Goal: Task Accomplishment & Management: Manage account settings

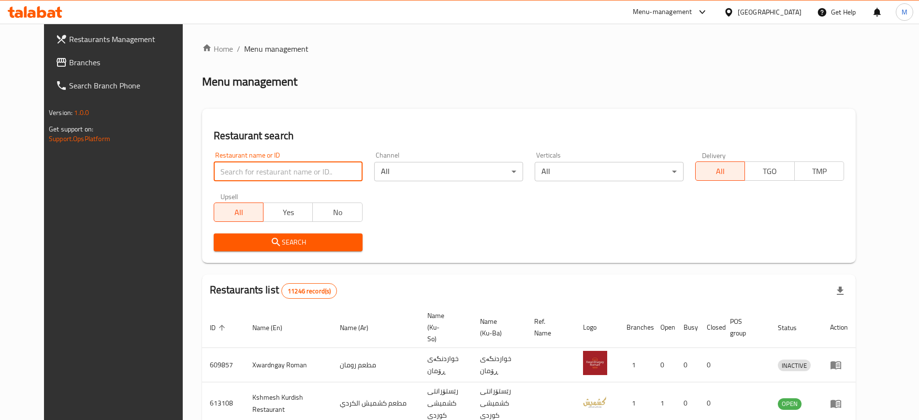
click at [289, 169] on input "search" at bounding box center [288, 171] width 149 height 19
paste input "634547"
type input "634547"
click button "Search" at bounding box center [288, 243] width 149 height 18
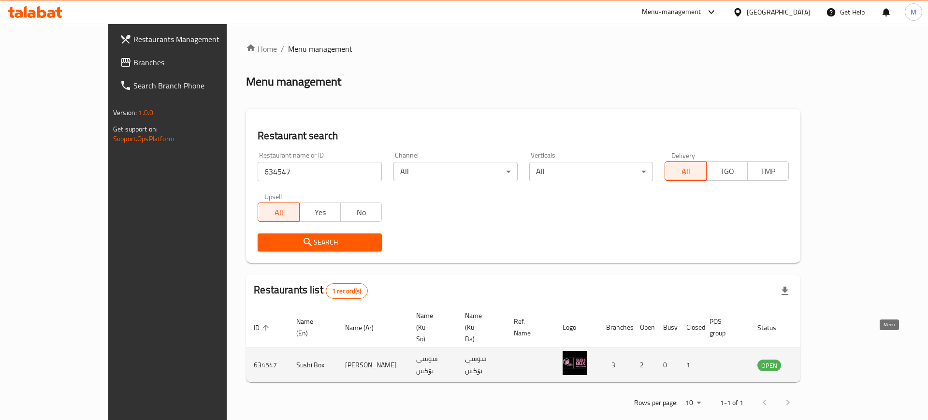
click at [819, 362] on icon "enhanced table" at bounding box center [814, 366] width 11 height 8
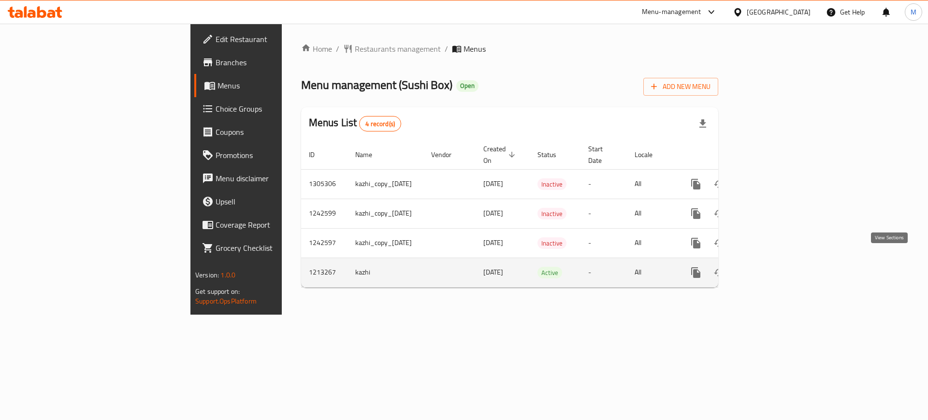
click at [770, 268] on icon "enhanced table" at bounding box center [765, 272] width 9 height 9
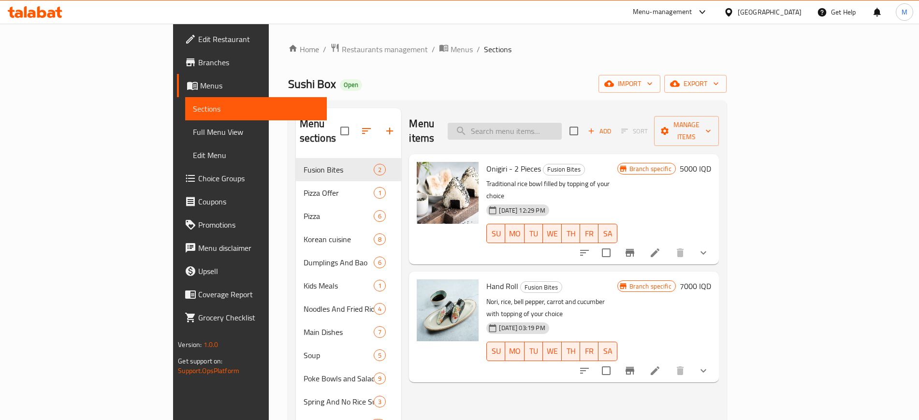
click at [531, 123] on input "search" at bounding box center [505, 131] width 114 height 17
click at [562, 123] on input "search" at bounding box center [505, 131] width 114 height 17
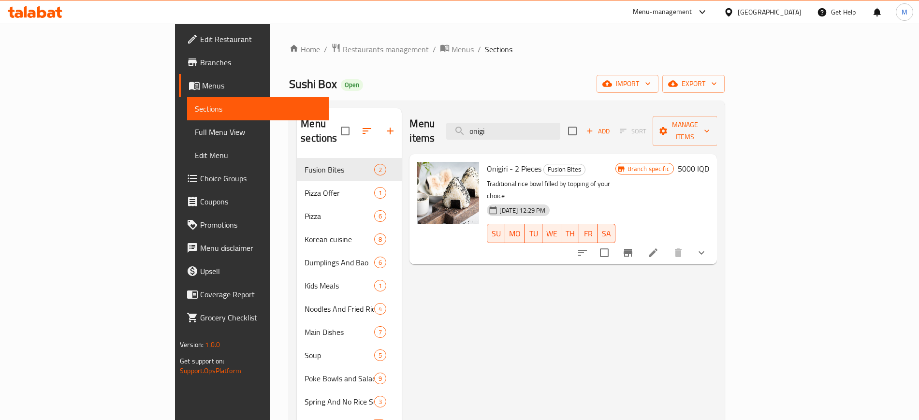
click at [560, 124] on input "onigi" at bounding box center [503, 131] width 114 height 17
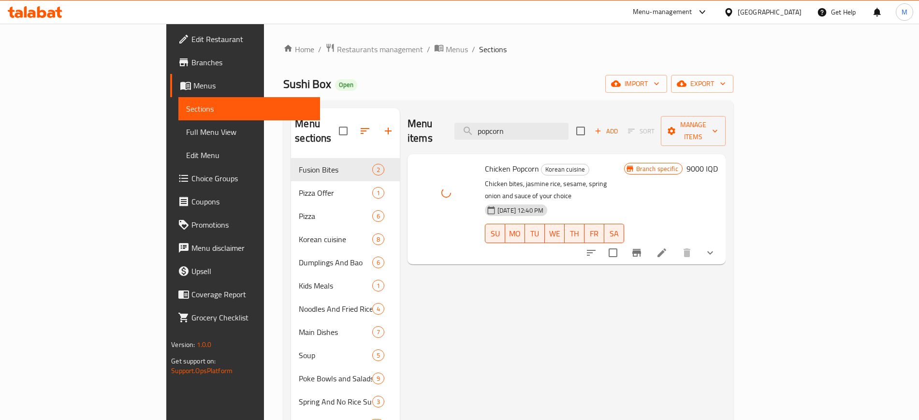
click at [568, 59] on div "Home / Restaurants management / Menus / Sections Sushi Box Open import export M…" at bounding box center [508, 419] width 450 height 753
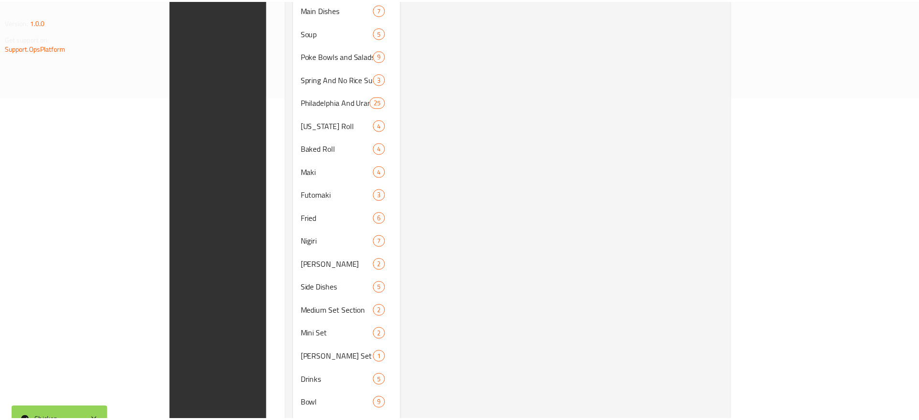
scroll to position [381, 0]
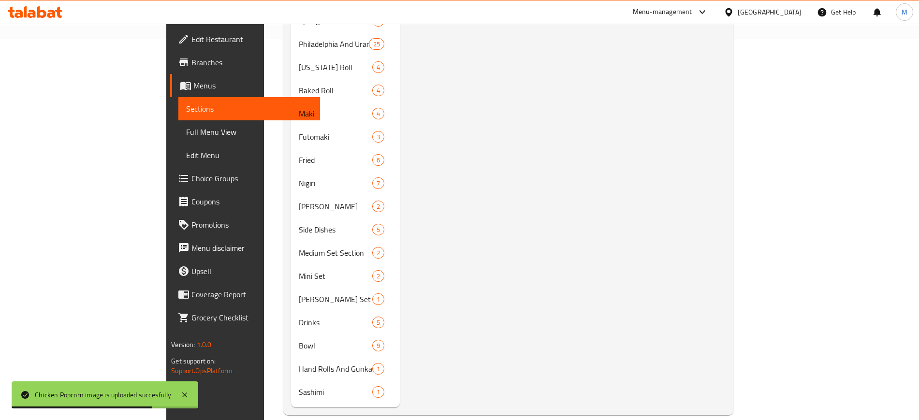
click at [620, 176] on div "Menu items popcorn Add Sort Manage items Chicken Popcorn Korean cuisine Chicken…" at bounding box center [563, 67] width 326 height 680
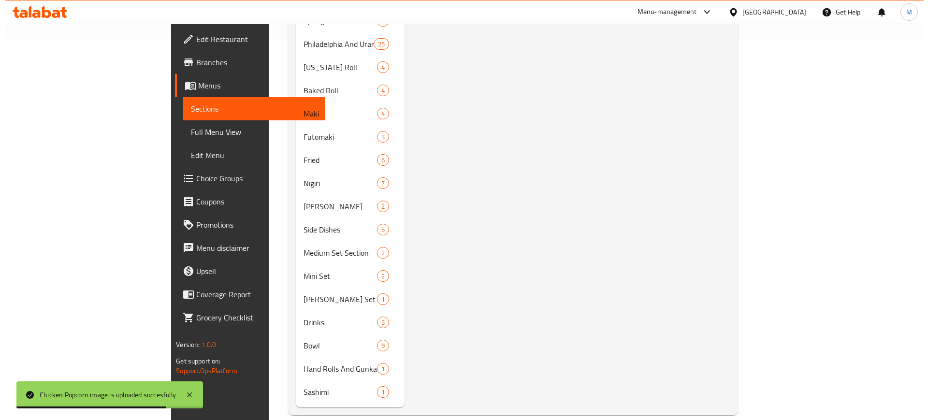
scroll to position [0, 0]
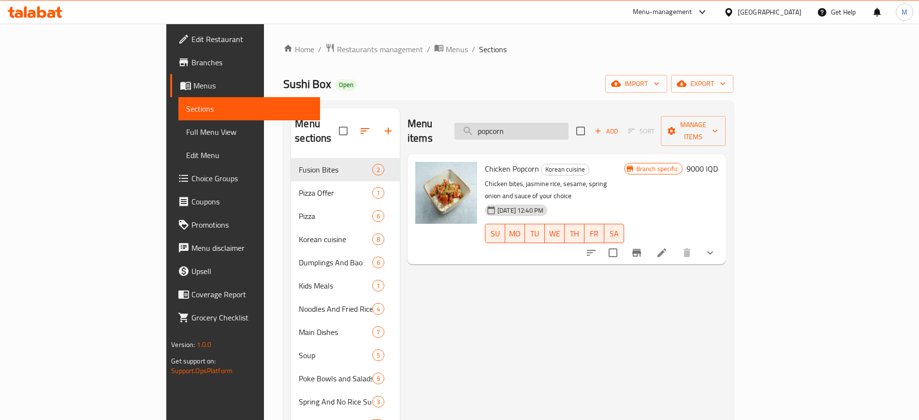
click at [562, 125] on input "popcorn" at bounding box center [511, 131] width 114 height 17
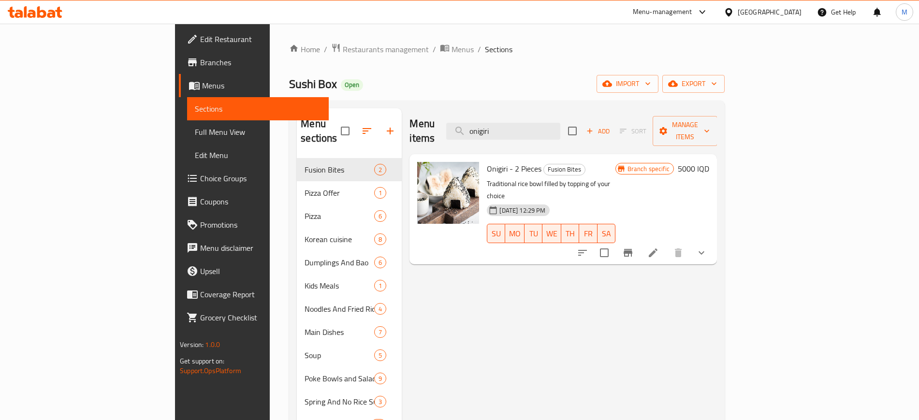
type input "onigiri"
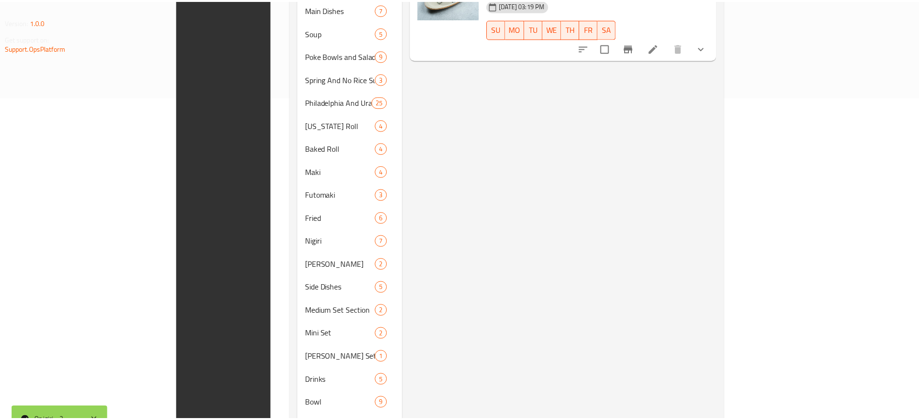
scroll to position [381, 0]
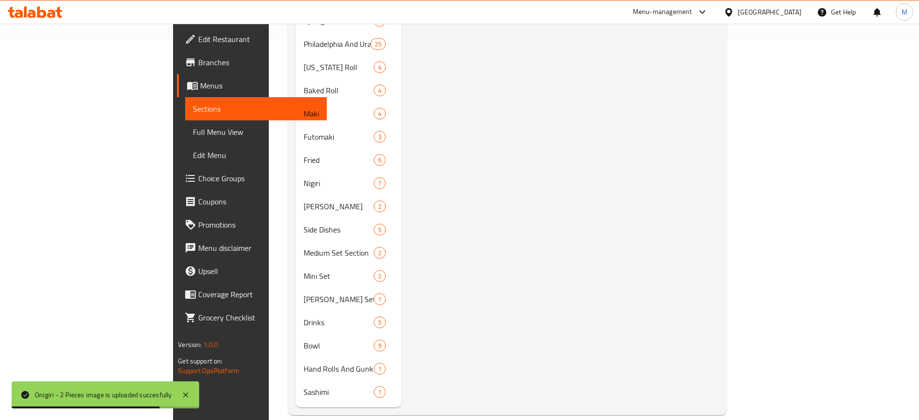
click at [548, 320] on div "Menu items onigiri Add Sort Manage items Onigiri - 2 Pieces Fusion Bites Tradit…" at bounding box center [559, 67] width 317 height 680
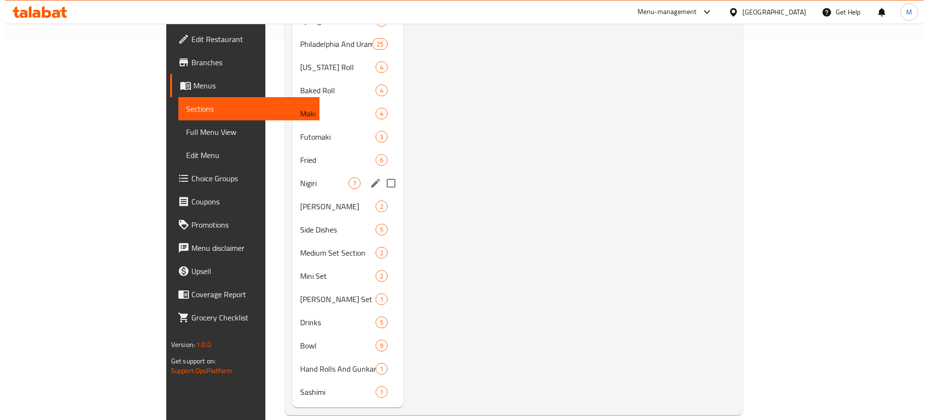
scroll to position [0, 0]
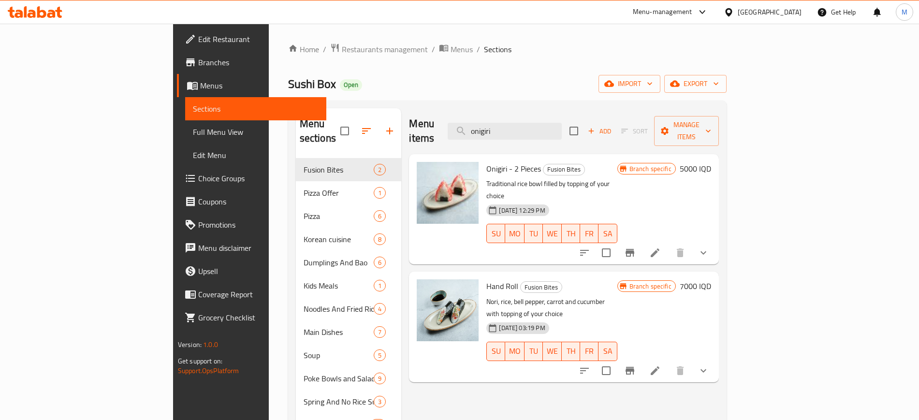
click at [288, 81] on span "Sushi Box" at bounding box center [312, 84] width 48 height 22
copy span "Sushi Box"
click at [451, 51] on span "Menus" at bounding box center [462, 50] width 22 height 12
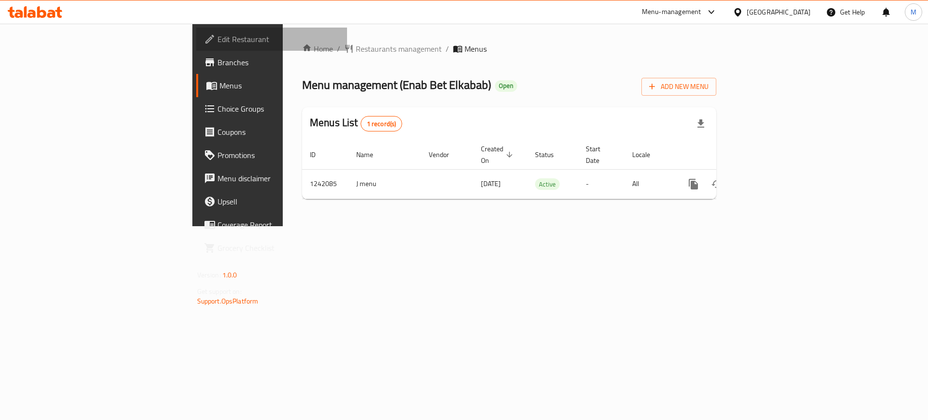
click at [218, 34] on span "Edit Restaurant" at bounding box center [279, 39] width 122 height 12
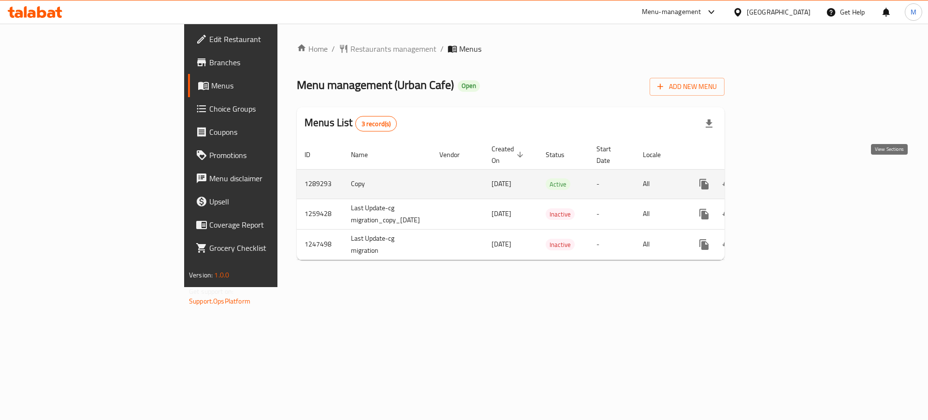
click at [780, 178] on icon "enhanced table" at bounding box center [774, 184] width 12 height 12
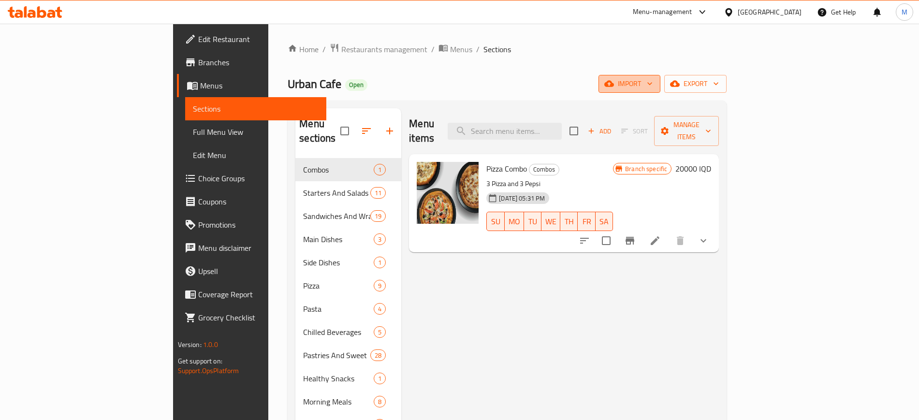
click at [653, 82] on span "import" at bounding box center [629, 84] width 46 height 12
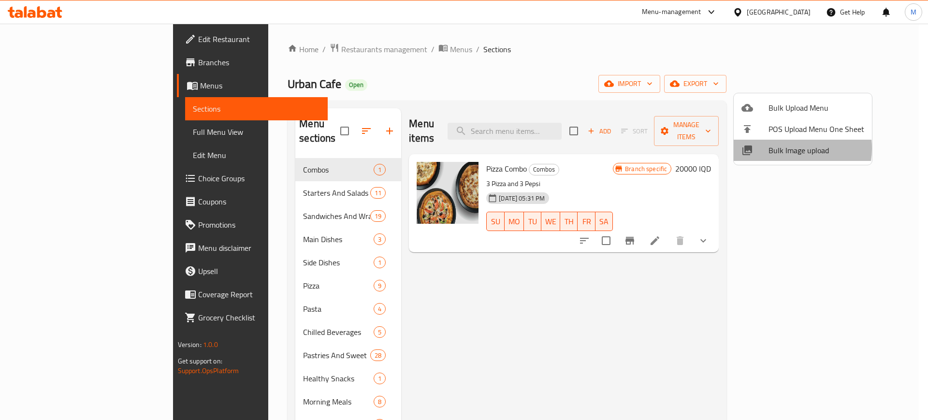
click at [786, 148] on span "Bulk Image upload" at bounding box center [817, 151] width 96 height 12
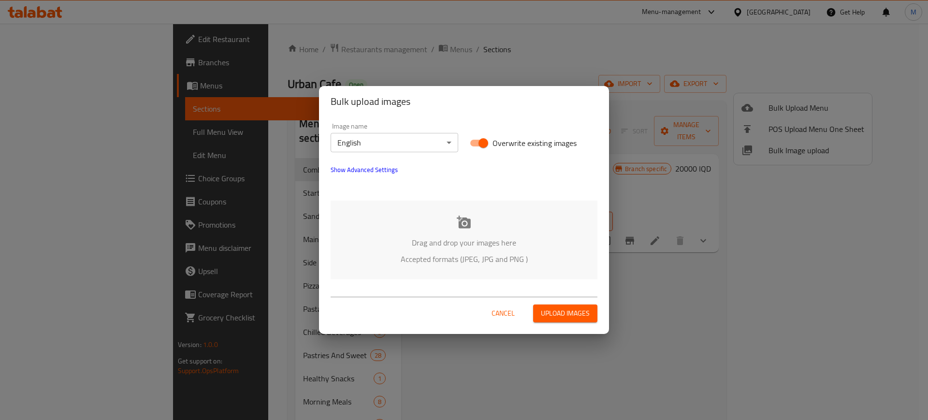
click at [551, 233] on div "Drag and drop your images here Accepted formats (JPEG, JPG and PNG )" at bounding box center [464, 240] width 267 height 79
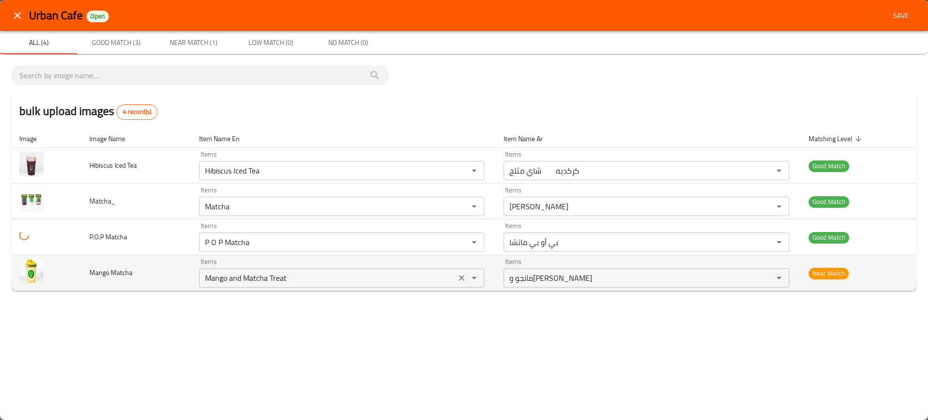
click at [242, 280] on Matcha "Mango and Matcha Treat" at bounding box center [327, 278] width 251 height 14
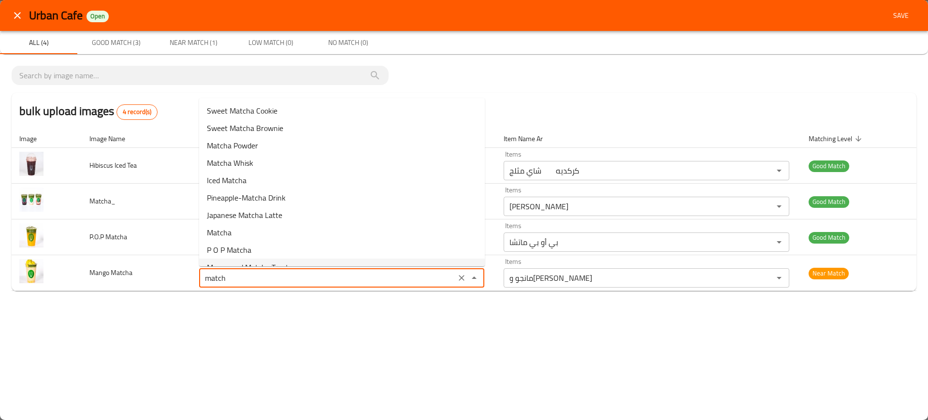
type Matcha "Mango and Matcha Treat"
click at [219, 316] on div "Urban Cafe Open Save All (4) Good Match (3) Near Match (1) Low Match (0) No Mat…" at bounding box center [464, 210] width 928 height 420
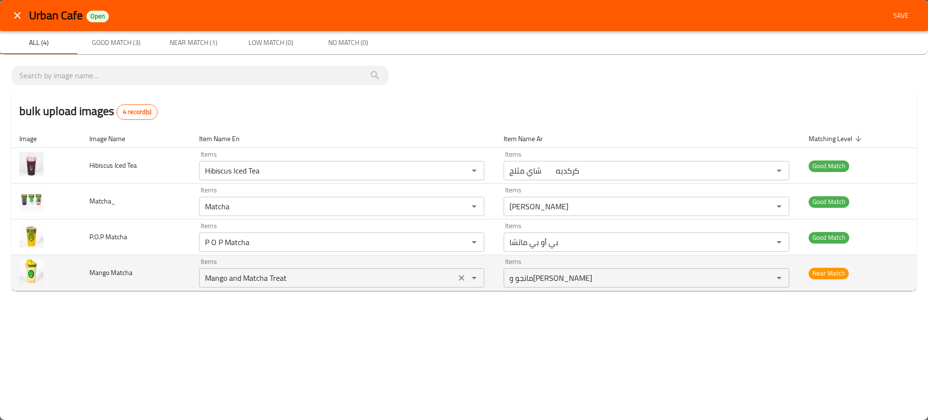
click at [295, 277] on Matcha "Mango and Matcha Treat" at bounding box center [327, 278] width 251 height 14
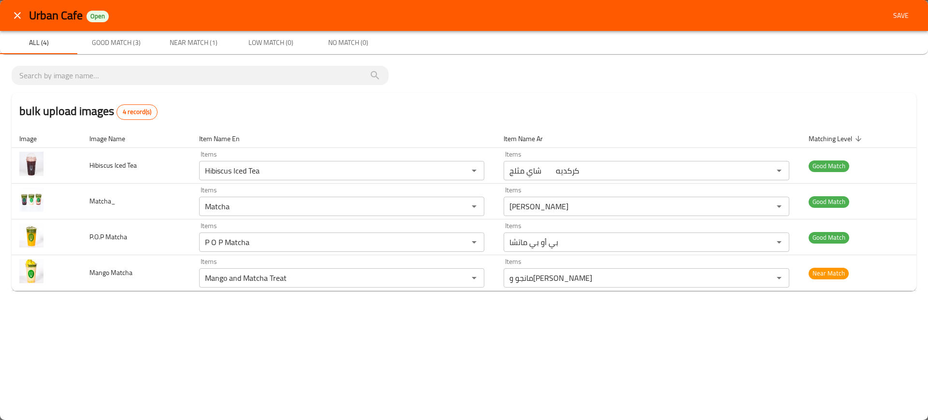
click at [259, 310] on div "bulk upload images 4 record(s) Image Image Name Item Name En Item Name Ar Match…" at bounding box center [464, 182] width 928 height 256
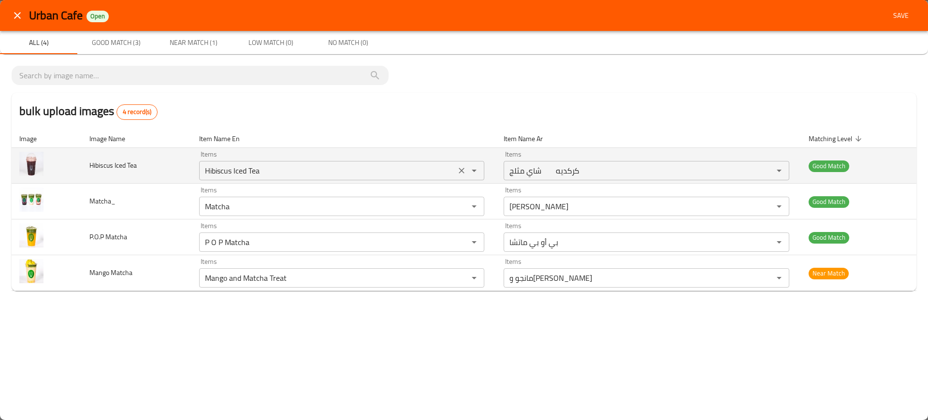
click at [226, 172] on Tea "Hibiscus Iced Tea" at bounding box center [327, 171] width 251 height 14
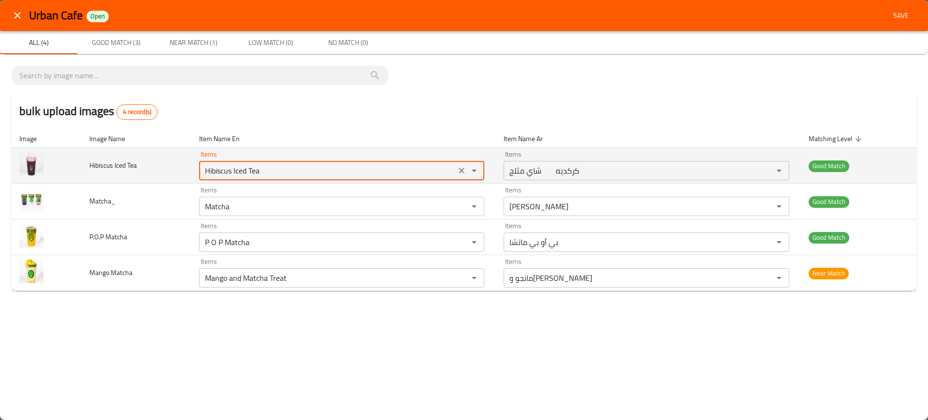
click at [226, 172] on Tea "Hibiscus Iced Tea" at bounding box center [327, 171] width 251 height 14
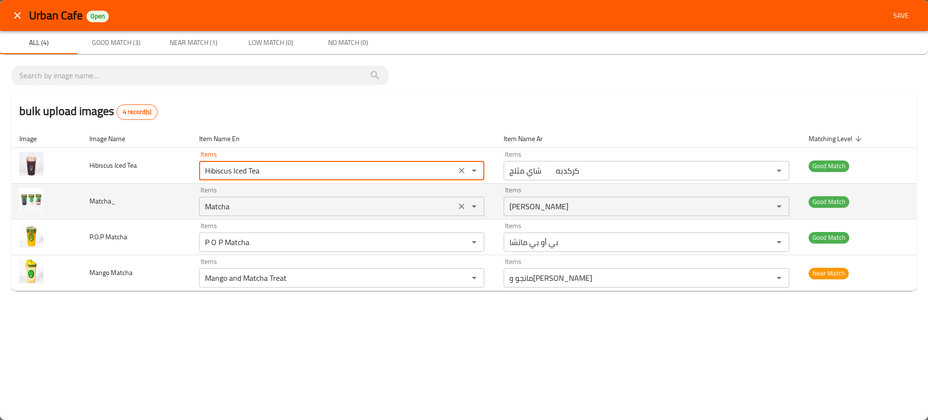
click at [224, 201] on input "Matcha" at bounding box center [327, 207] width 251 height 14
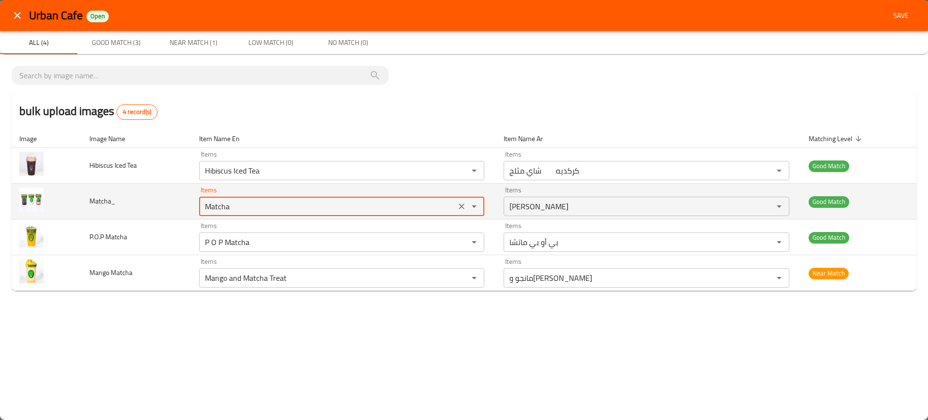
click at [224, 201] on input "Matcha" at bounding box center [327, 207] width 251 height 14
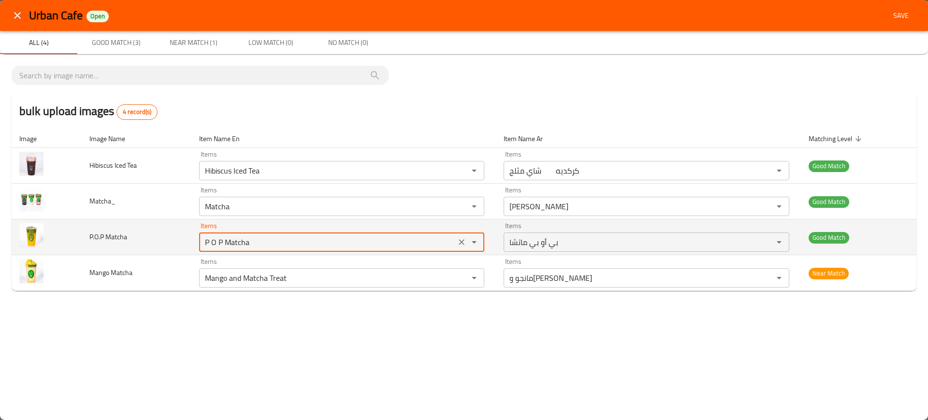
click at [274, 242] on Matcha "P O P Matcha" at bounding box center [327, 242] width 251 height 14
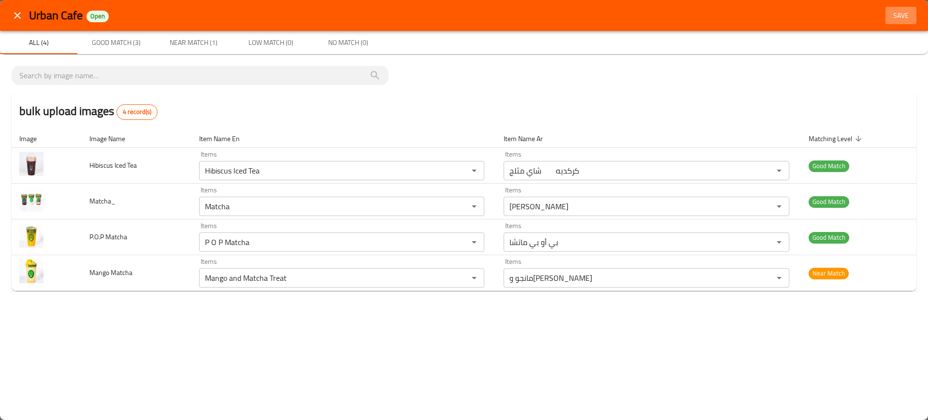
click at [898, 24] on button "Save" at bounding box center [901, 16] width 31 height 18
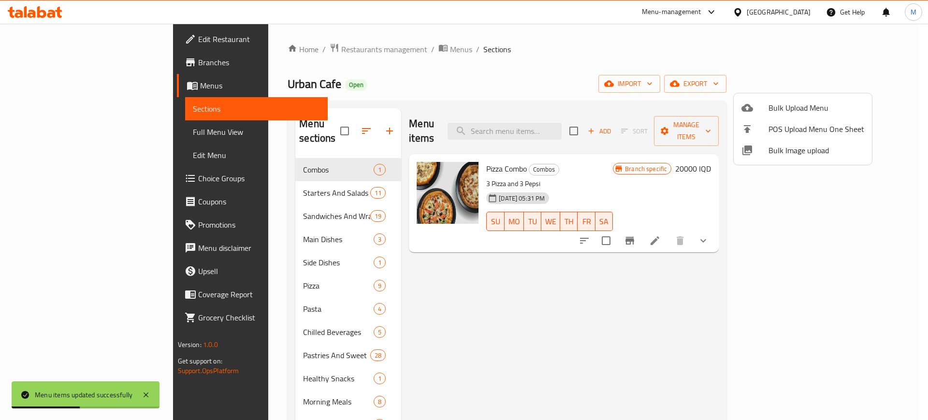
click at [447, 299] on div at bounding box center [464, 210] width 928 height 420
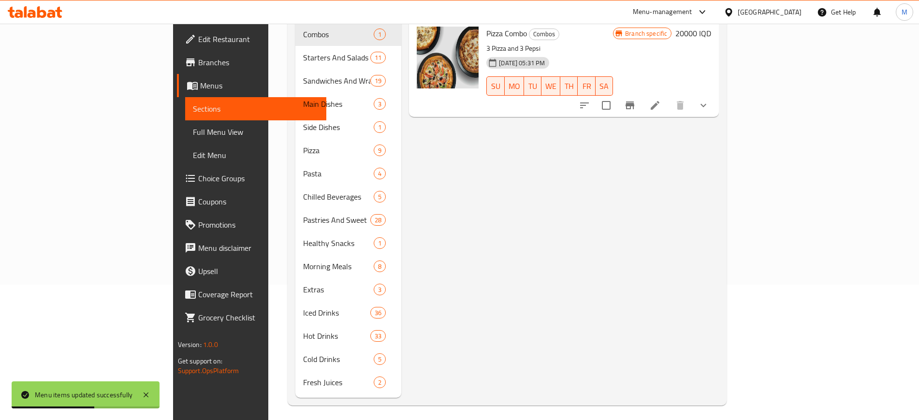
scroll to position [135, 0]
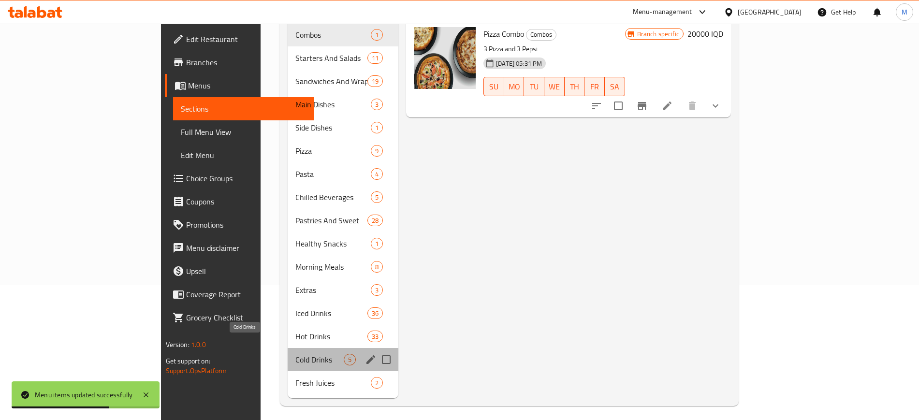
click at [295, 354] on span "Cold Drinks" at bounding box center [319, 360] width 48 height 12
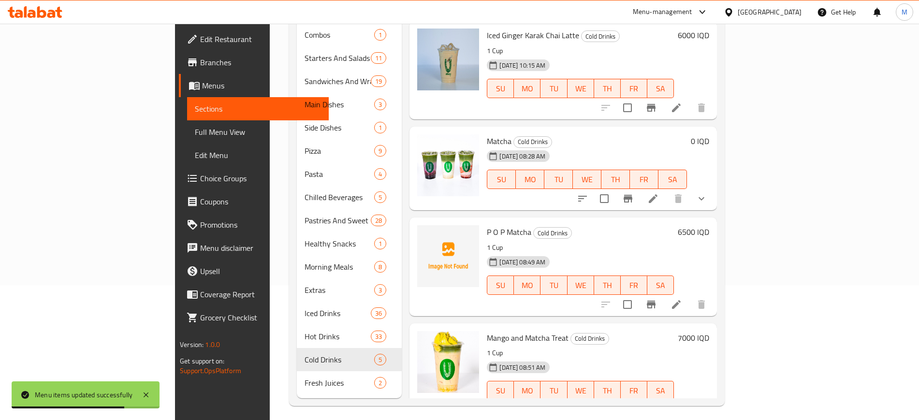
scroll to position [117, 0]
click at [426, 234] on icon "upload picture" at bounding box center [431, 238] width 10 height 9
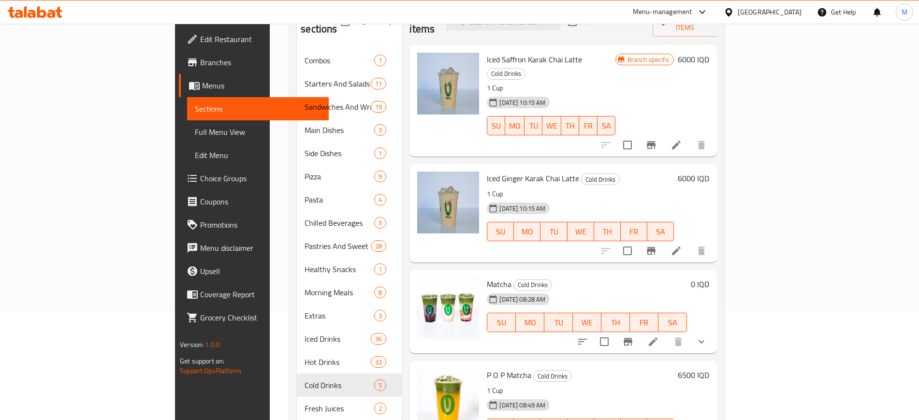
scroll to position [109, 0]
click at [195, 138] on span "Full Menu View" at bounding box center [258, 132] width 126 height 12
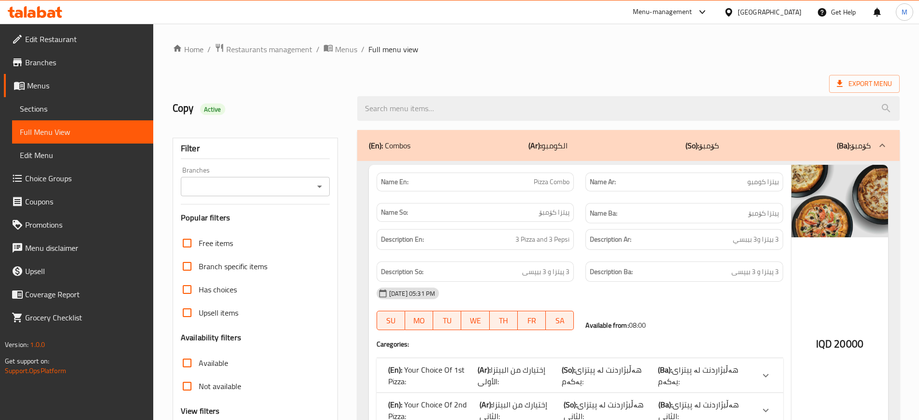
scroll to position [134, 0]
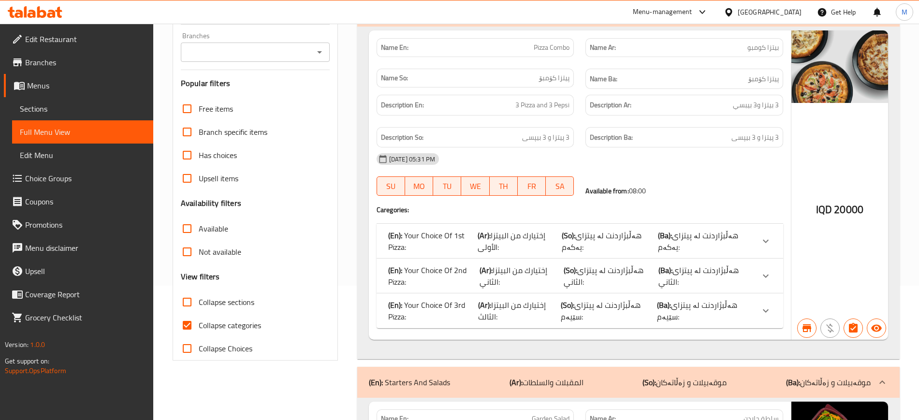
click at [223, 302] on span "Collapse sections" at bounding box center [227, 302] width 56 height 12
click at [199, 302] on input "Collapse sections" at bounding box center [187, 302] width 23 height 23
checkbox input "true"
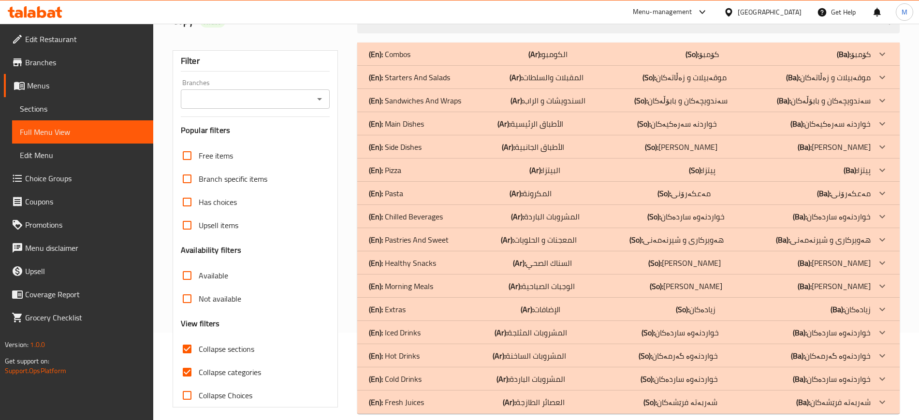
scroll to position [88, 0]
click at [472, 65] on div "(En): Cold Drinks (Ar): المشروبات الباردة (So): خواردنەوە ساردەکان (Ba): خواردن…" at bounding box center [628, 53] width 542 height 23
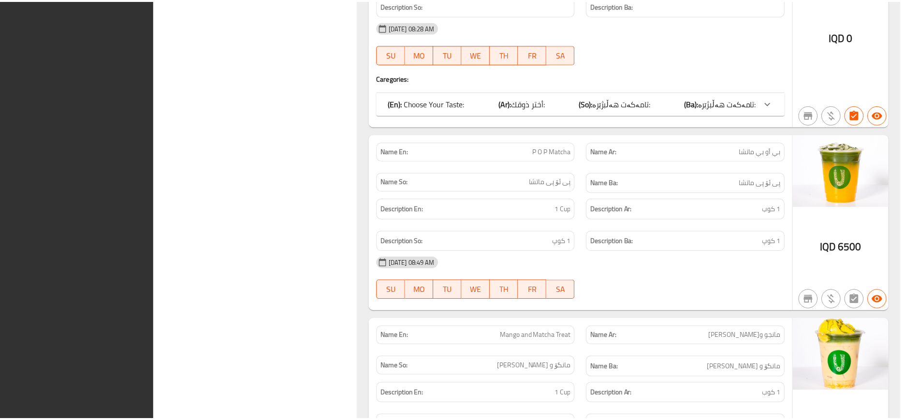
scroll to position [1115, 0]
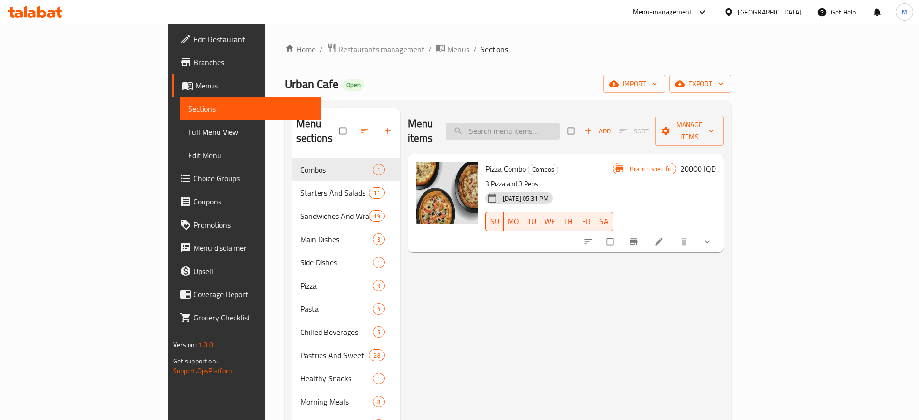
click at [559, 123] on input "search" at bounding box center [503, 131] width 114 height 17
paste input "Hibiscus Iced Tea"
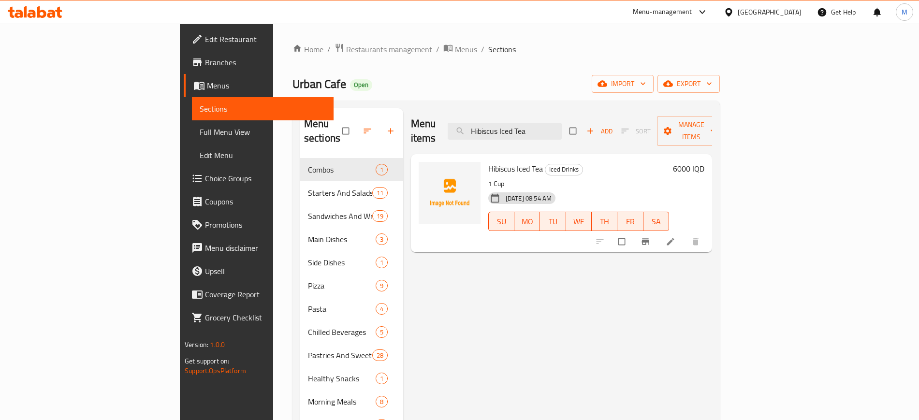
paste input "Match"
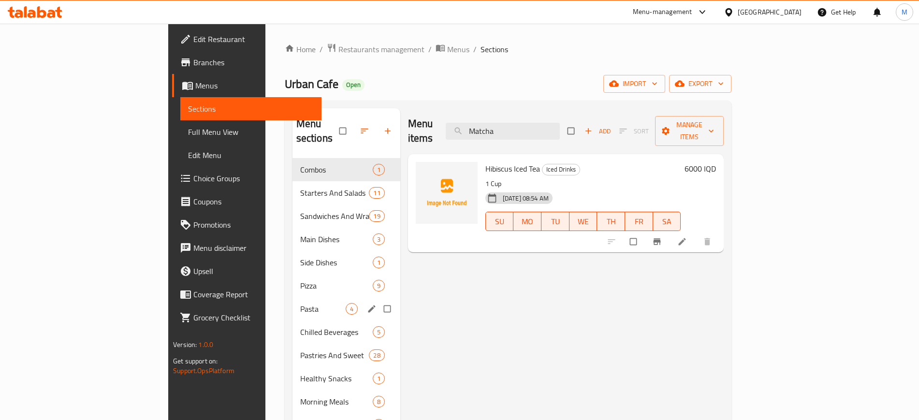
type input "Matcha"
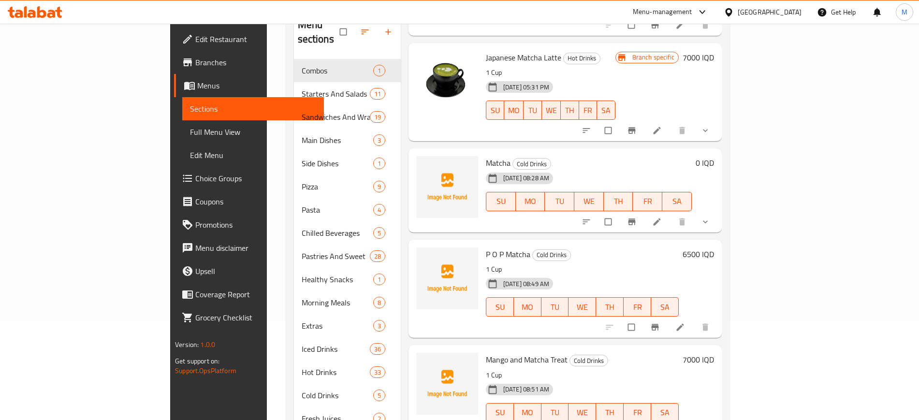
scroll to position [135, 0]
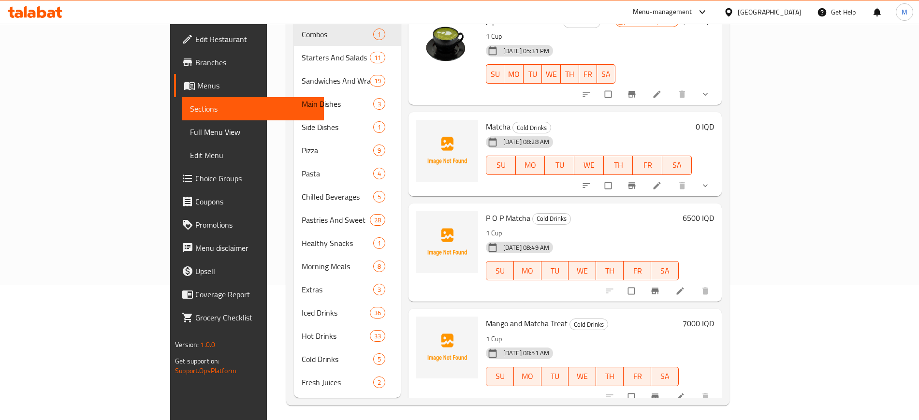
click at [553, 183] on div "Menu items Matcha Add Sort Manage items Sweet Matcha Cookie Pastries And Sweet …" at bounding box center [561, 185] width 321 height 425
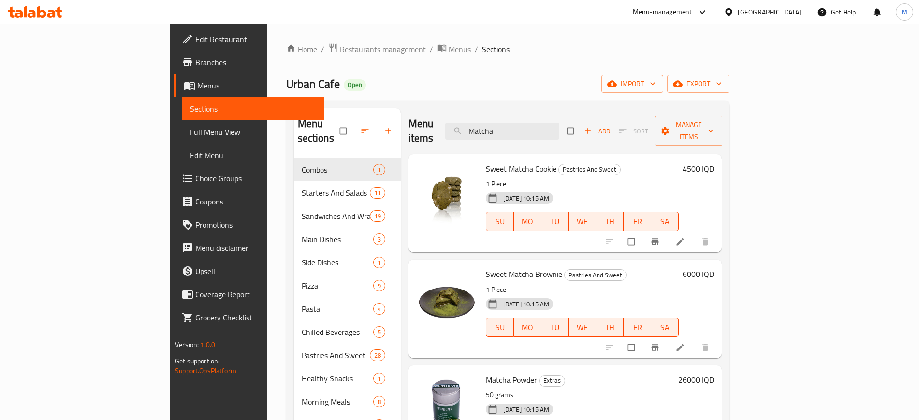
scroll to position [646, 0]
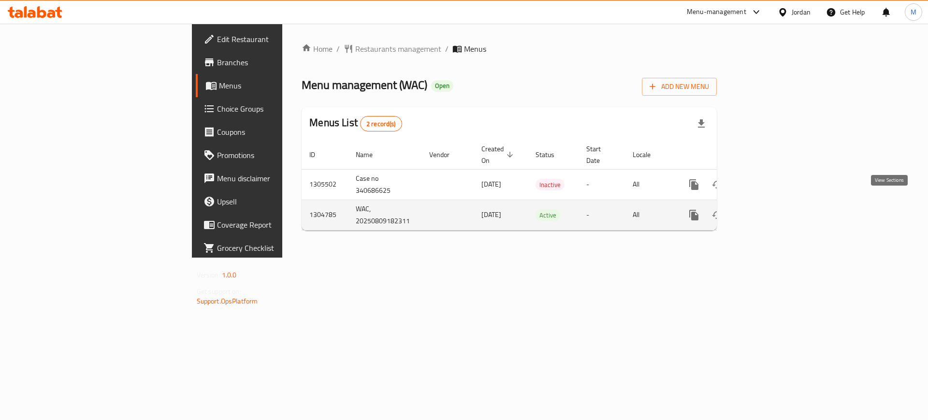
click at [775, 210] on link "enhanced table" at bounding box center [763, 215] width 23 height 23
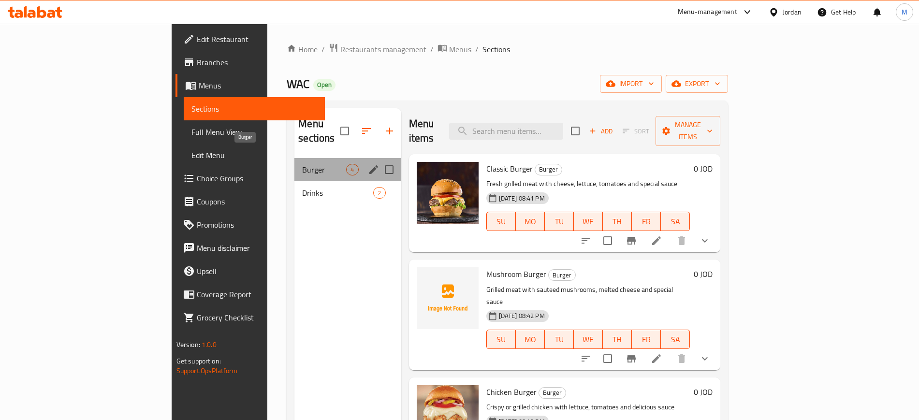
click at [302, 164] on span "Burger" at bounding box center [324, 170] width 44 height 12
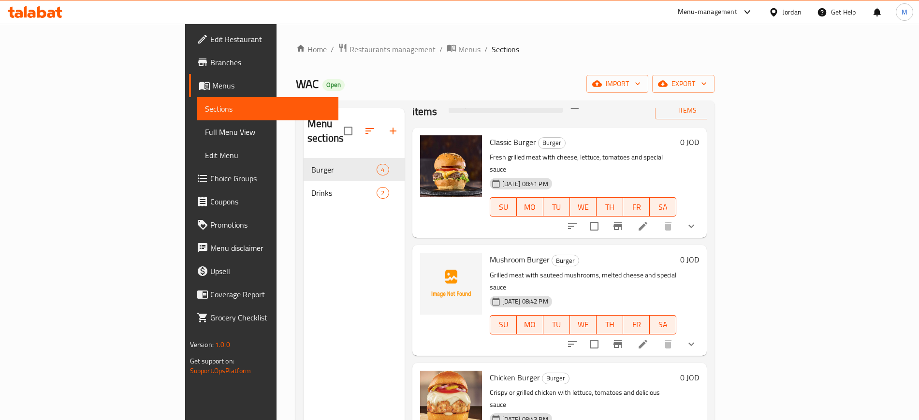
scroll to position [0, 0]
click at [424, 143] on span "upload picture" at bounding box center [433, 149] width 19 height 12
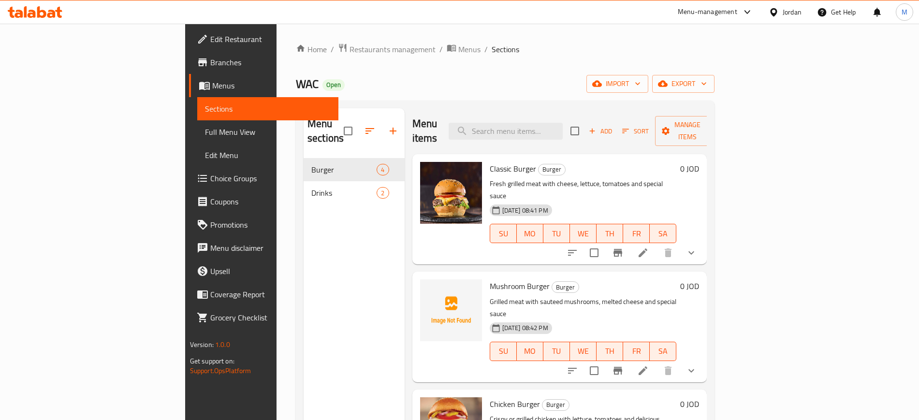
scroll to position [1, 0]
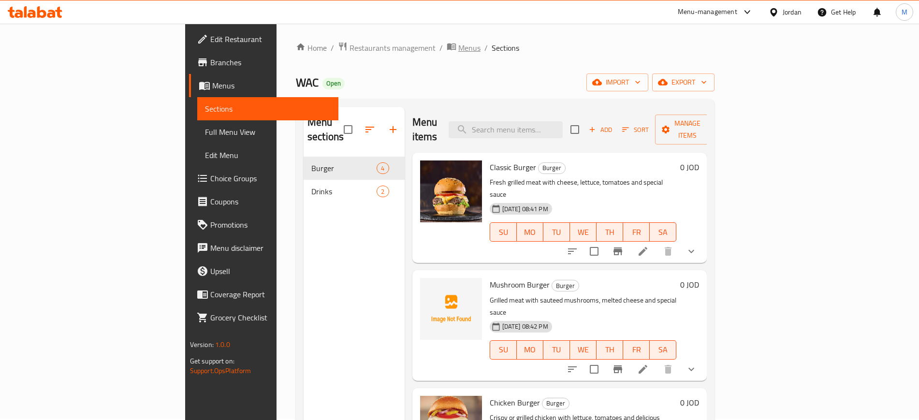
click at [447, 47] on icon "breadcrumb" at bounding box center [452, 47] width 10 height 10
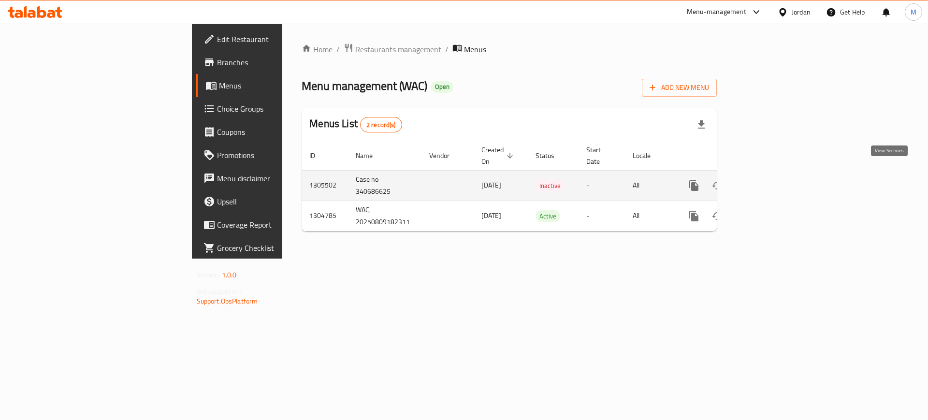
click at [775, 174] on link "enhanced table" at bounding box center [763, 185] width 23 height 23
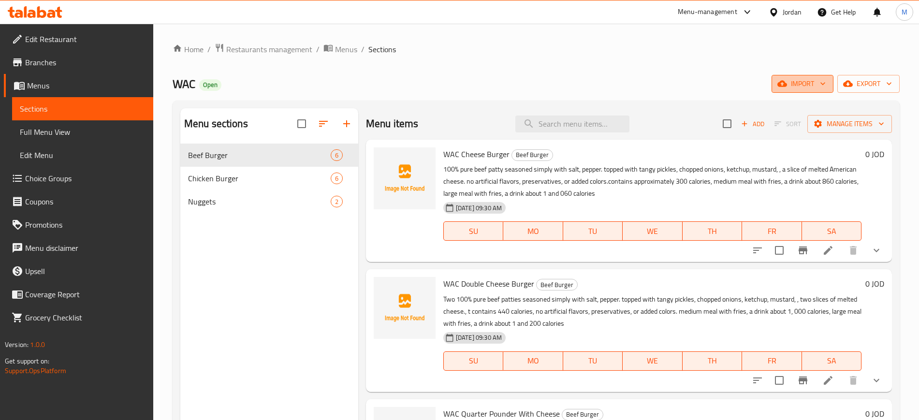
click at [806, 84] on span "import" at bounding box center [802, 84] width 46 height 12
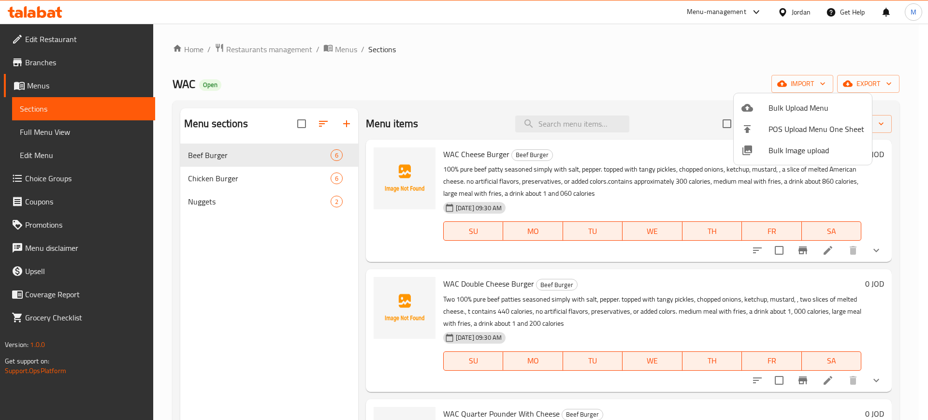
click at [680, 188] on div at bounding box center [464, 210] width 928 height 420
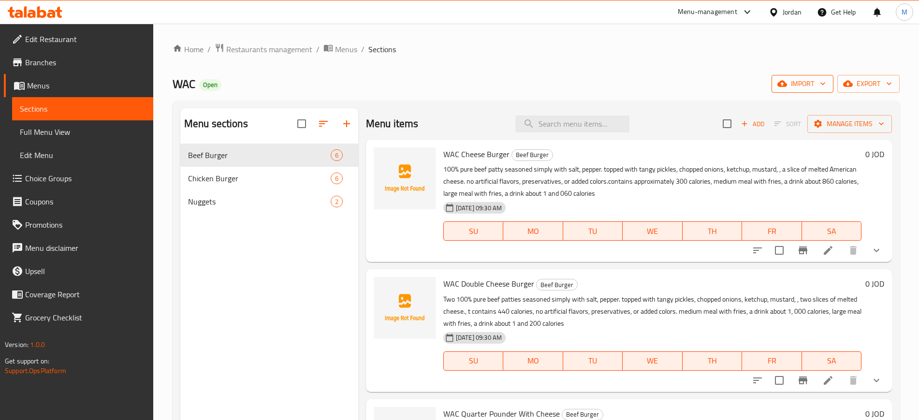
click at [800, 88] on span "import" at bounding box center [802, 84] width 46 height 12
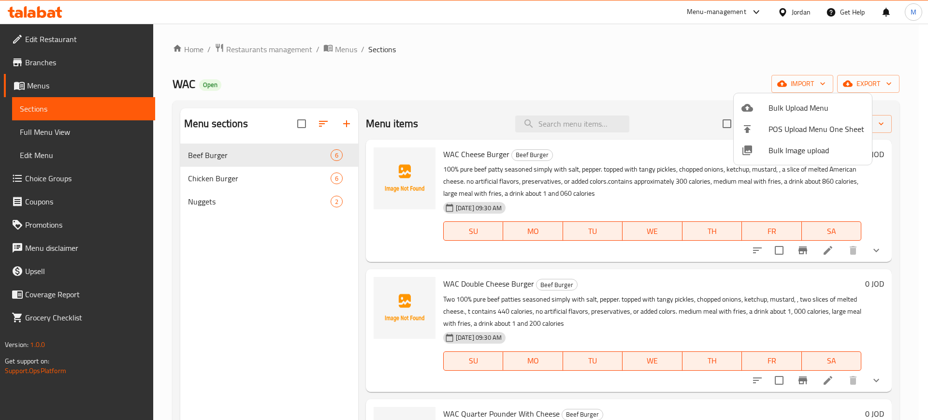
click at [251, 284] on div at bounding box center [464, 210] width 928 height 420
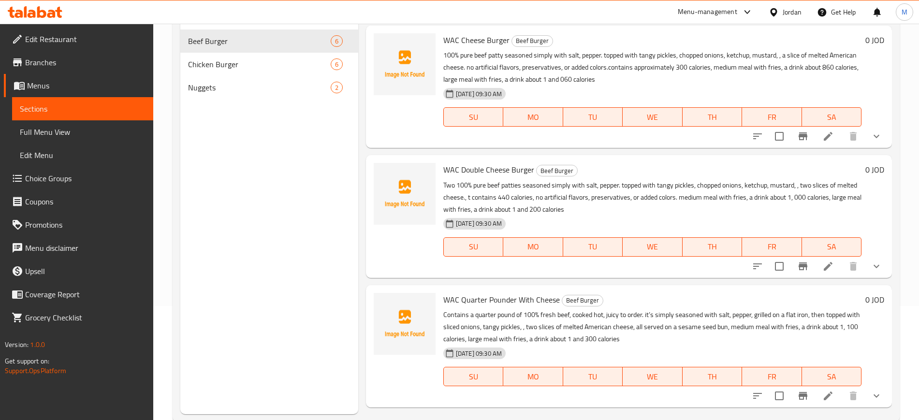
scroll to position [114, 0]
click at [382, 43] on icon "upload picture" at bounding box center [387, 48] width 12 height 12
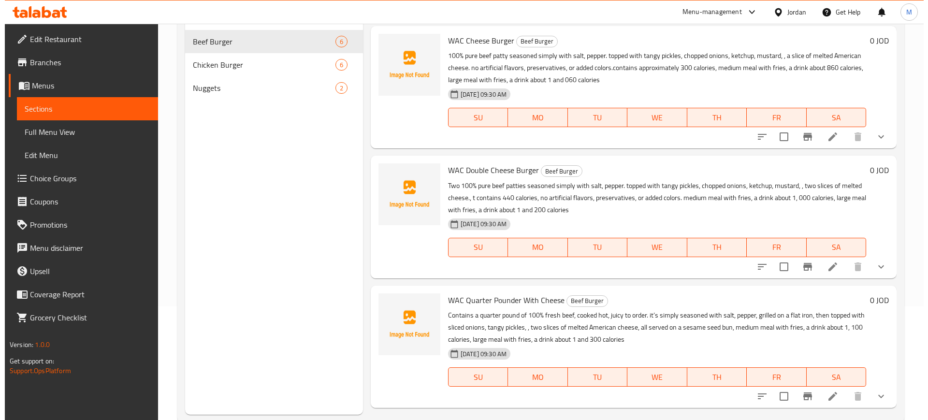
scroll to position [0, 0]
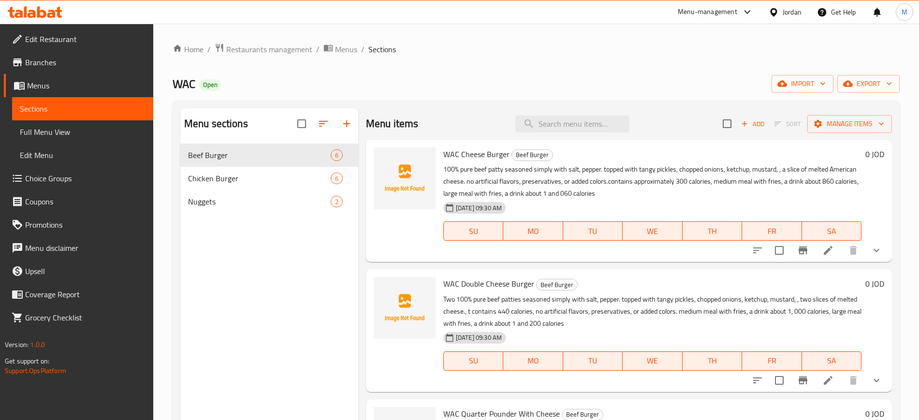
click at [789, 93] on div "Home / Restaurants management / Menus / Sections WAC Open import export Menu se…" at bounding box center [536, 289] width 727 height 493
click at [804, 87] on span "import" at bounding box center [802, 84] width 46 height 12
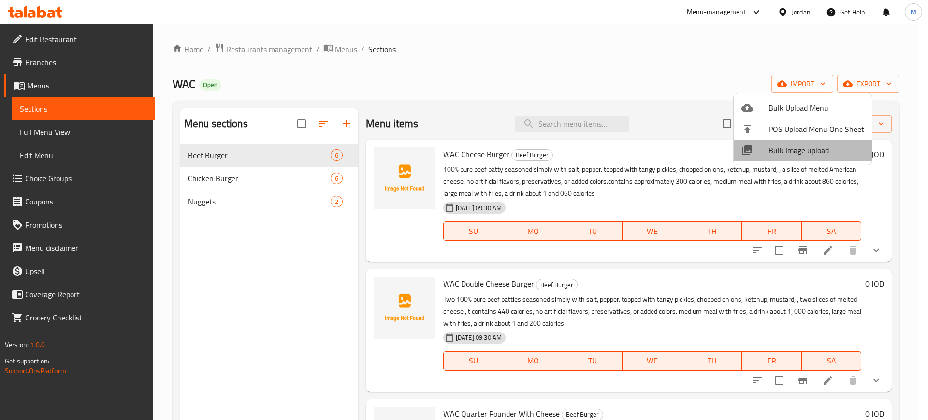
click at [813, 158] on li "Bulk Image upload" at bounding box center [803, 150] width 138 height 21
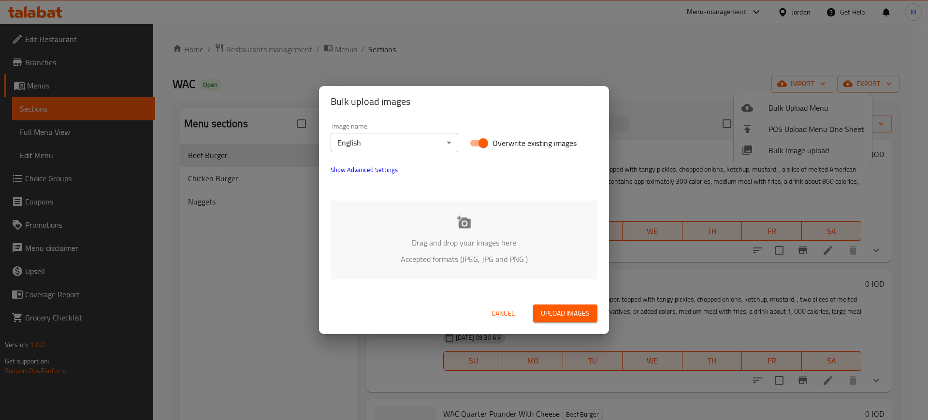
click at [451, 259] on p "Accepted formats (JPEG, JPG and PNG )" at bounding box center [464, 259] width 238 height 12
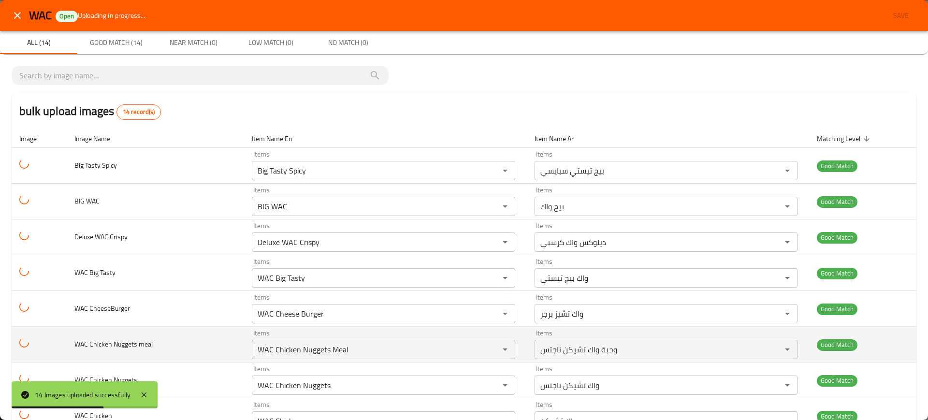
click at [179, 336] on td "WAC Chicken Nuggets meal" at bounding box center [155, 345] width 177 height 36
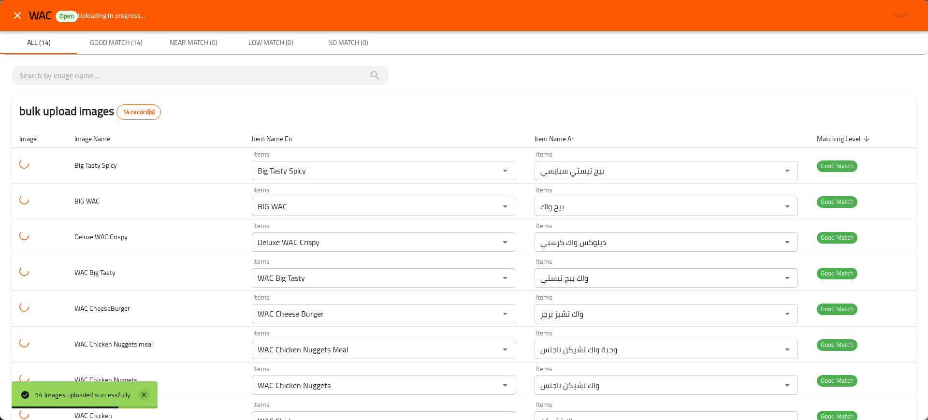
click at [145, 393] on icon at bounding box center [144, 395] width 12 height 12
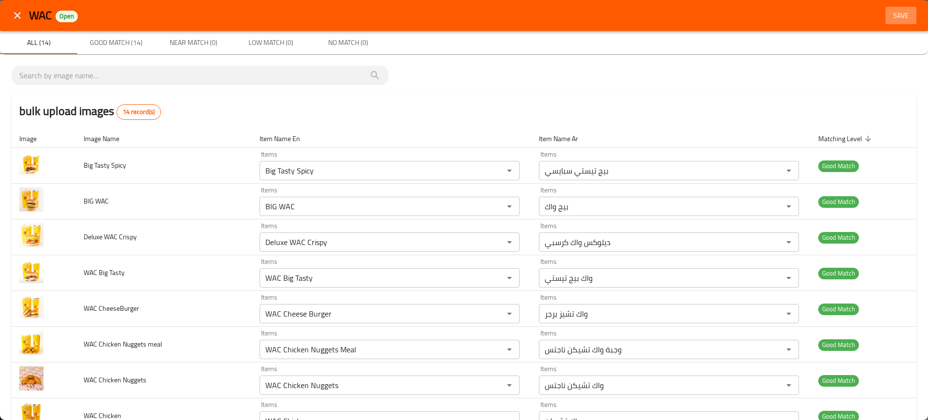
click at [895, 20] on span "Save" at bounding box center [901, 16] width 23 height 12
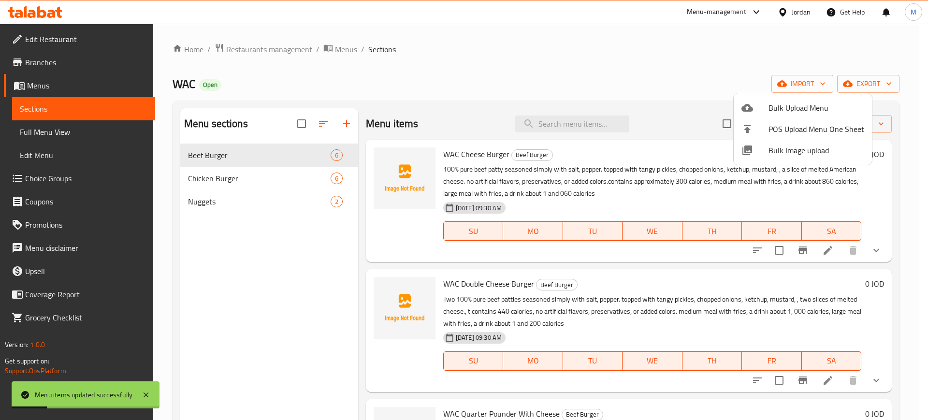
click at [257, 241] on div at bounding box center [464, 210] width 928 height 420
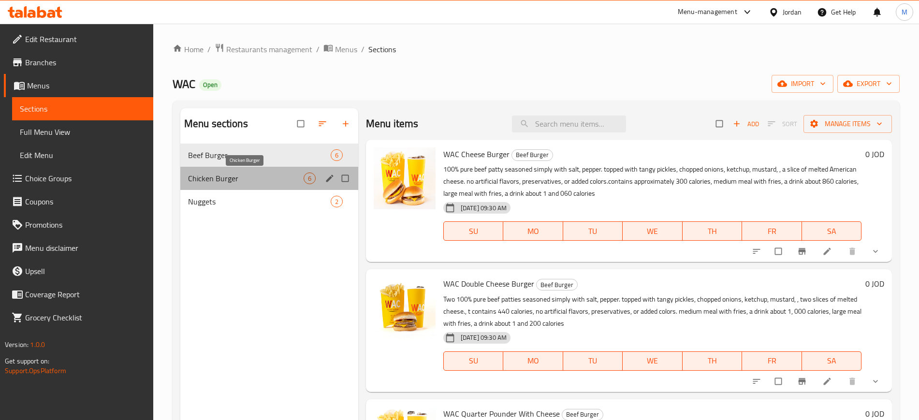
click at [256, 176] on span "Chicken Burger" at bounding box center [246, 179] width 116 height 12
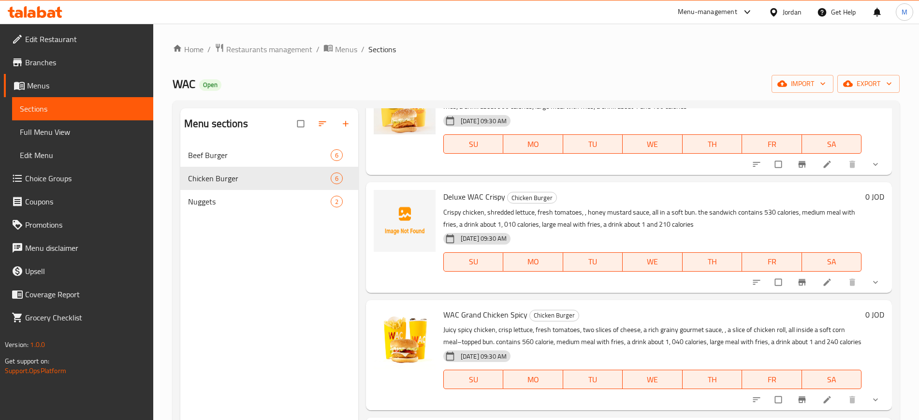
scroll to position [20, 0]
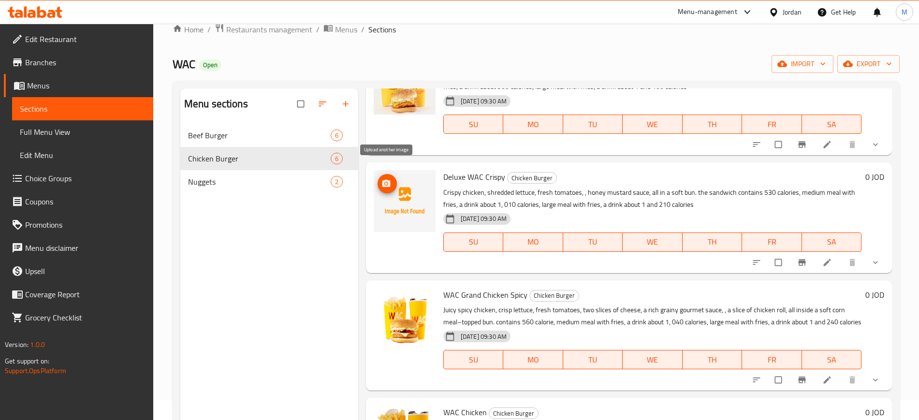
click at [393, 179] on span "upload picture" at bounding box center [387, 184] width 19 height 10
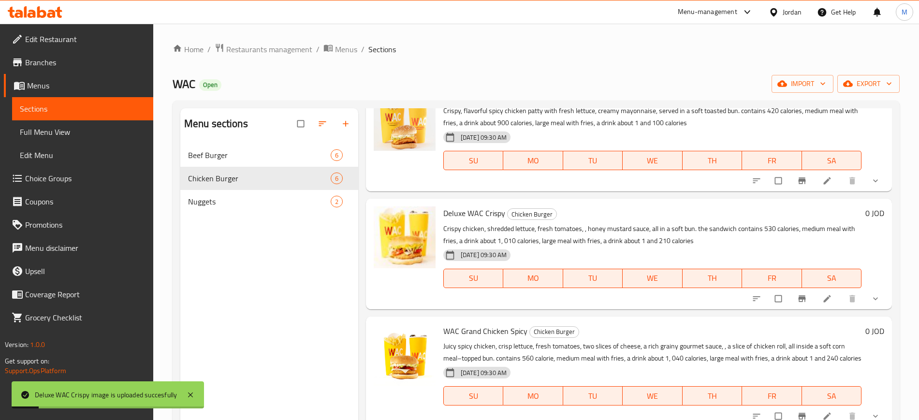
scroll to position [0, 0]
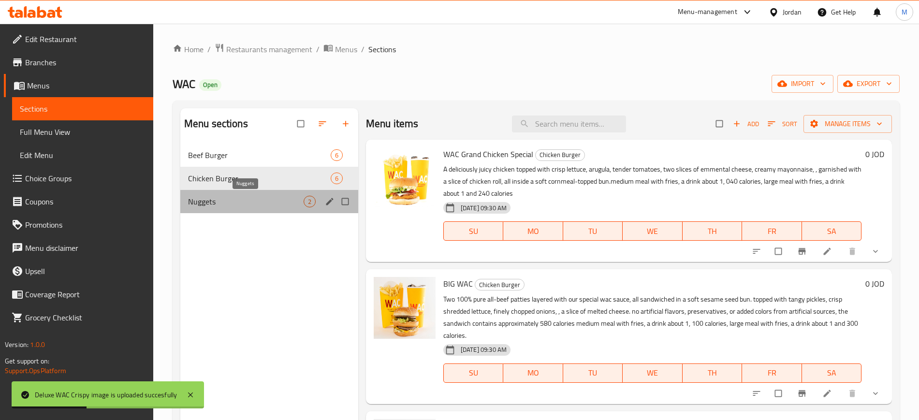
click at [264, 205] on span "Nuggets" at bounding box center [246, 202] width 116 height 12
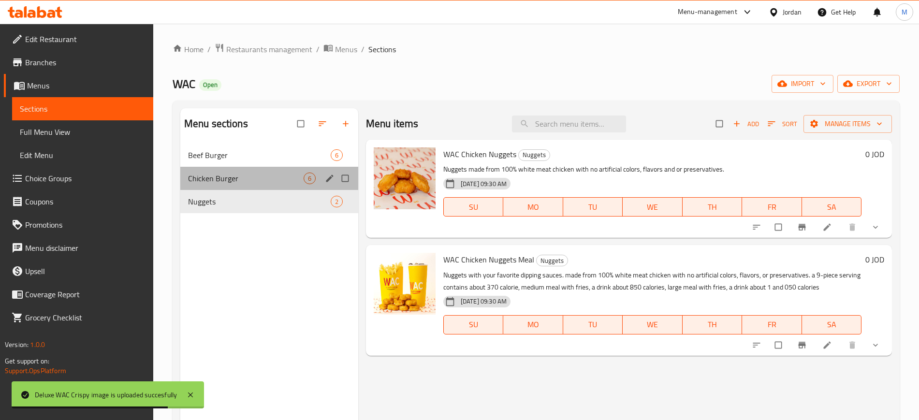
click at [258, 171] on div "Chicken Burger 6" at bounding box center [269, 178] width 178 height 23
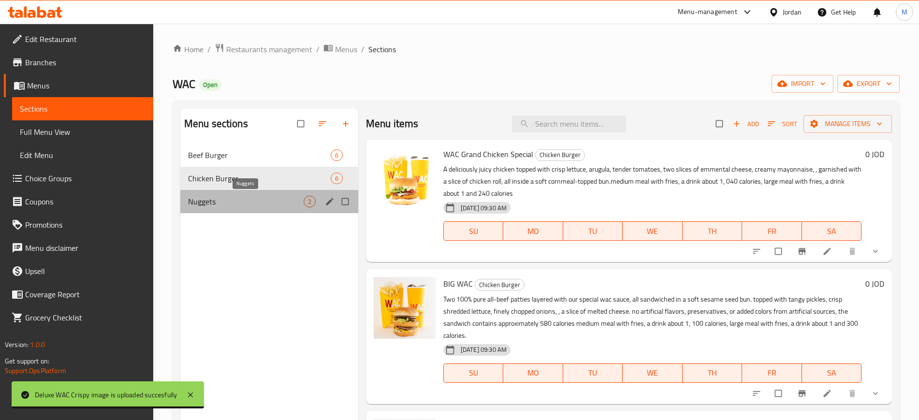
click at [272, 196] on span "Nuggets" at bounding box center [246, 202] width 116 height 12
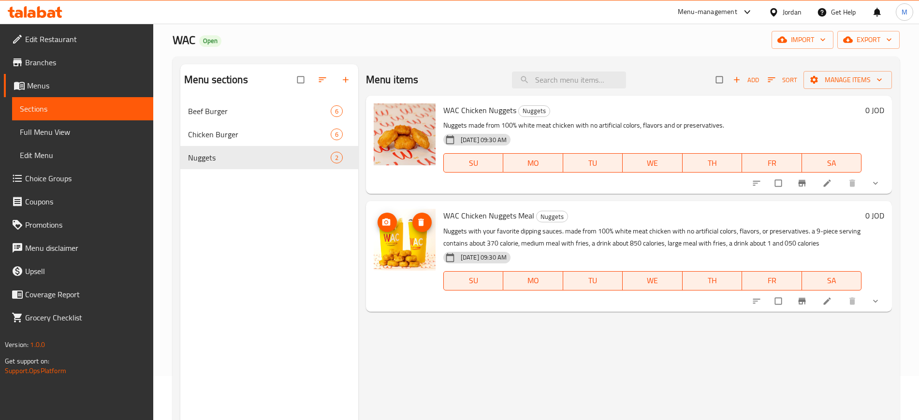
scroll to position [44, 0]
click at [720, 245] on p "Nuggets with your favorite dipping sauces. made from 100% white meat chicken wi…" at bounding box center [652, 238] width 418 height 24
copy p "fries"
click at [546, 76] on input "search" at bounding box center [569, 80] width 114 height 17
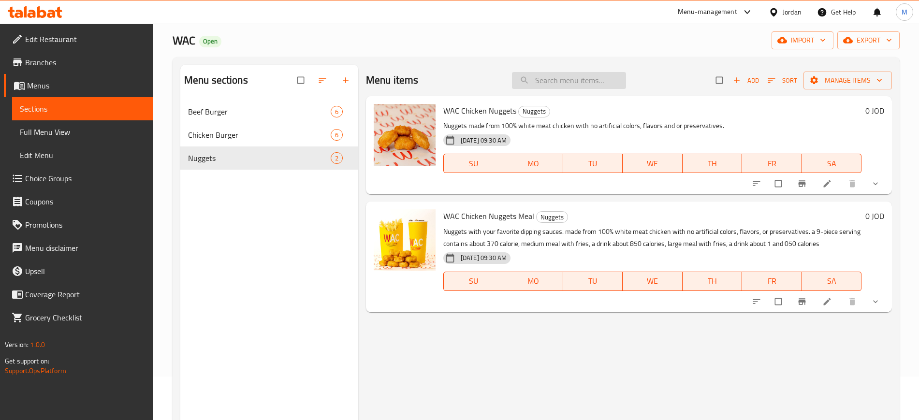
click at [546, 76] on input "search" at bounding box center [569, 80] width 114 height 17
paste input "fries"
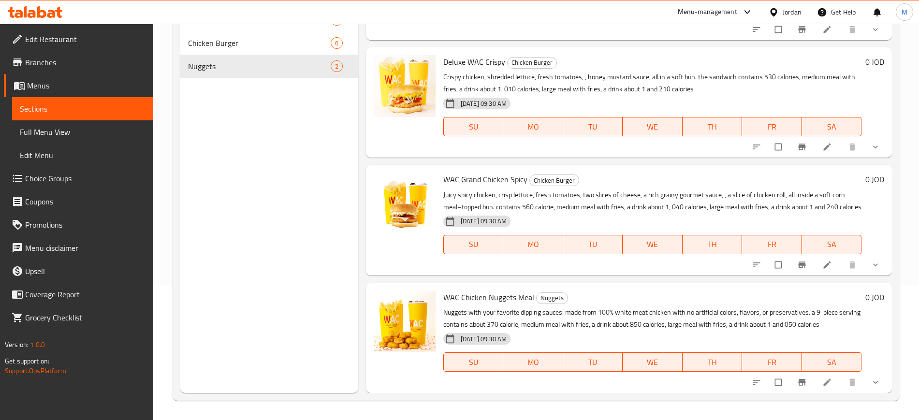
scroll to position [0, 0]
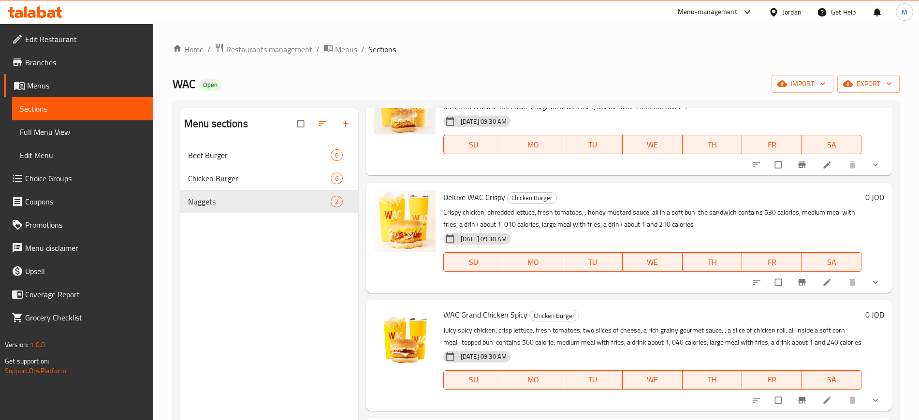
type input "fries"
click at [98, 125] on link "Full Menu View" at bounding box center [82, 131] width 141 height 23
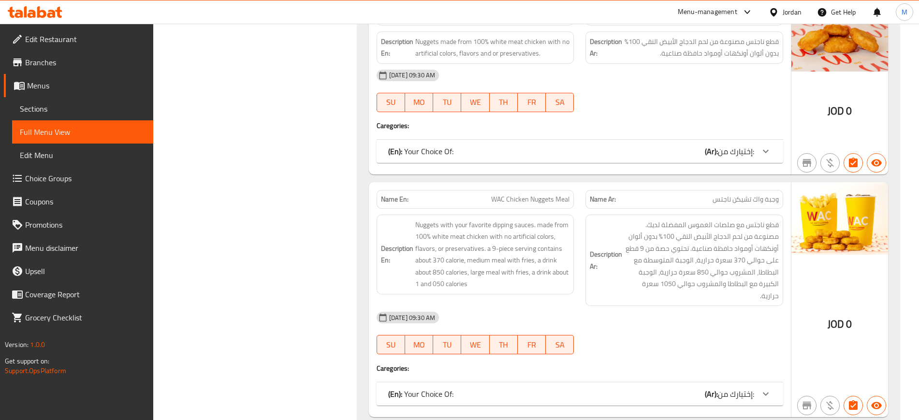
scroll to position [3039, 0]
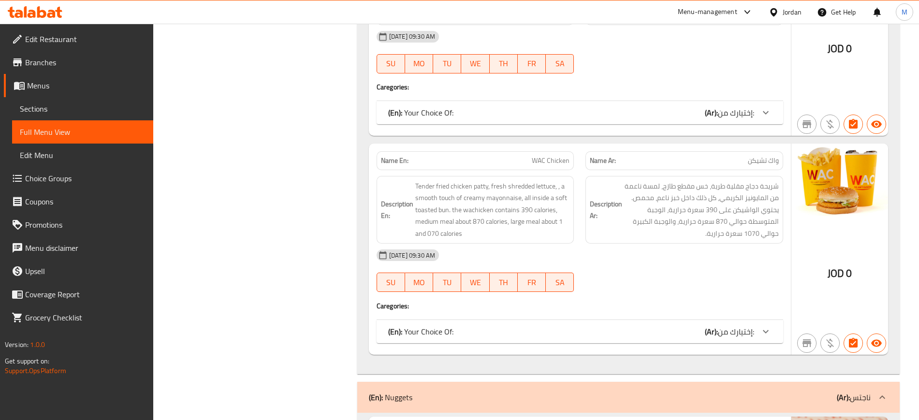
scroll to position [2720, 0]
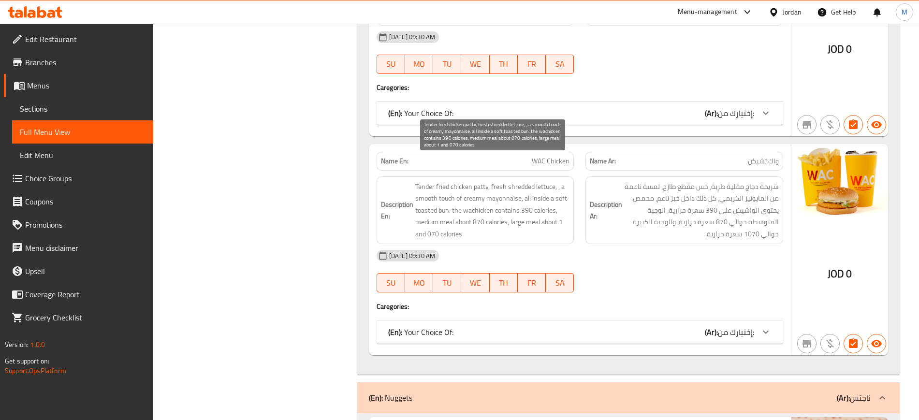
click at [540, 181] on span "Tender fried chicken patty, fresh shredded lettuce, , a smooth touch of creamy …" at bounding box center [492, 210] width 155 height 59
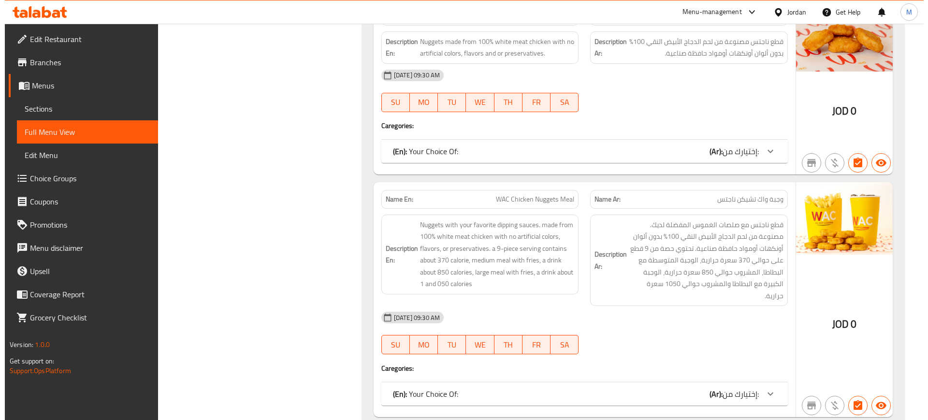
scroll to position [0, 0]
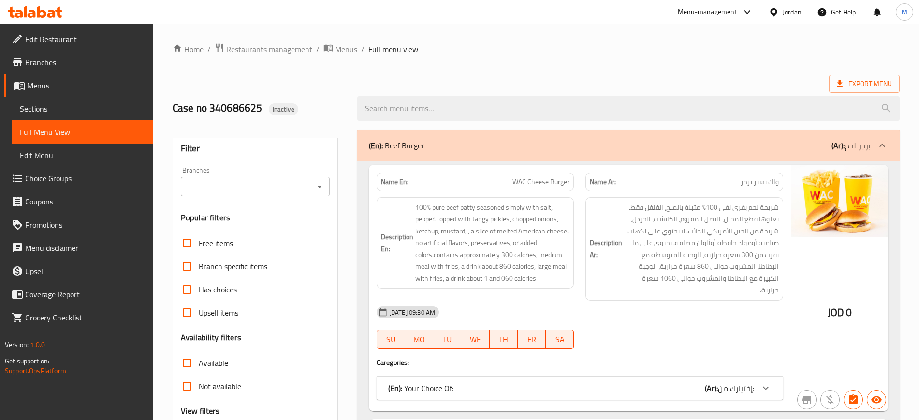
click at [346, 52] on span "Menus" at bounding box center [346, 50] width 22 height 12
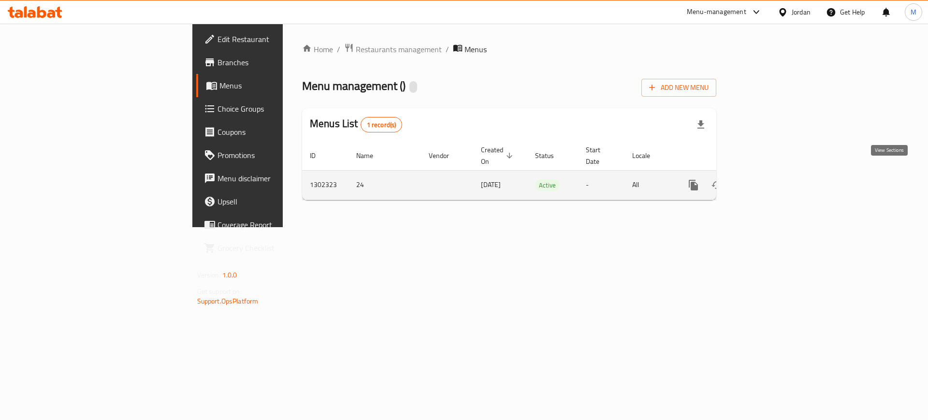
click at [769, 179] on icon "enhanced table" at bounding box center [764, 185] width 12 height 12
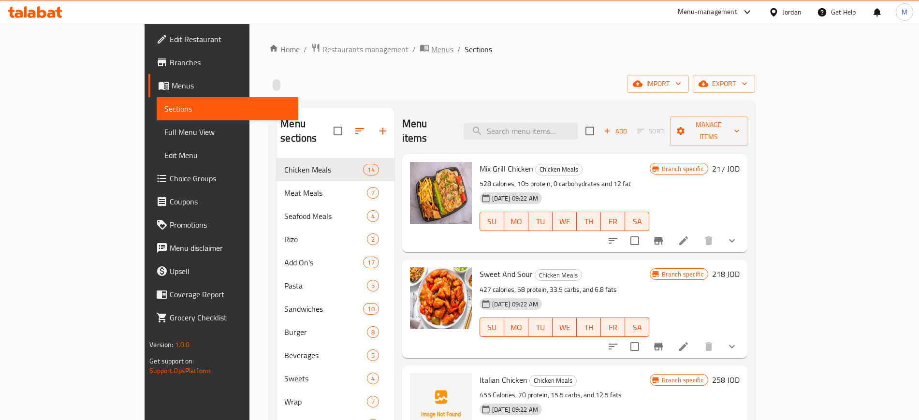
click at [431, 55] on span "Menus" at bounding box center [442, 50] width 22 height 12
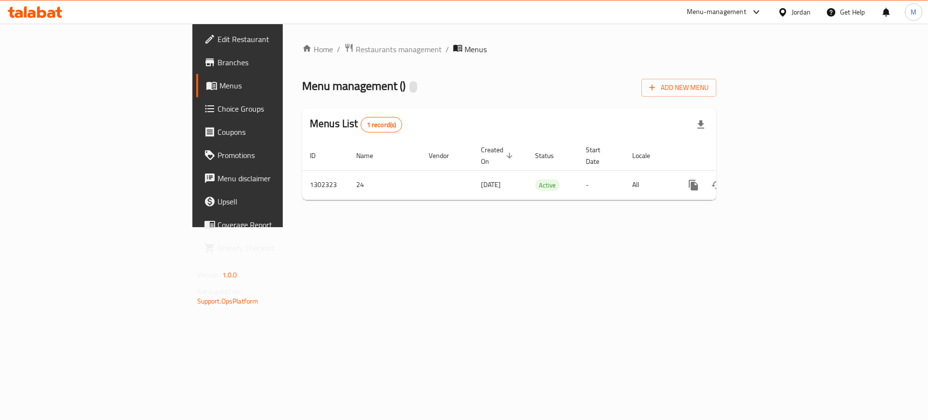
click at [298, 215] on div "Home / Restaurants management / Menus Menu management ( ) Add New Menu Menus Li…" at bounding box center [509, 126] width 453 height 204
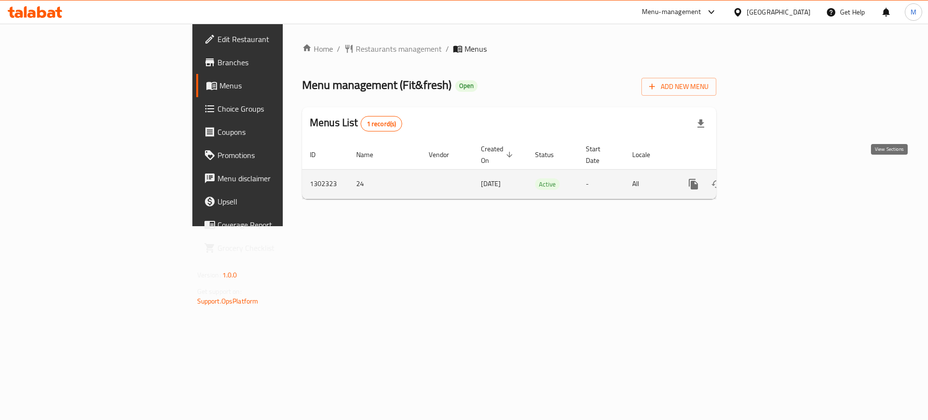
click at [769, 178] on icon "enhanced table" at bounding box center [764, 184] width 12 height 12
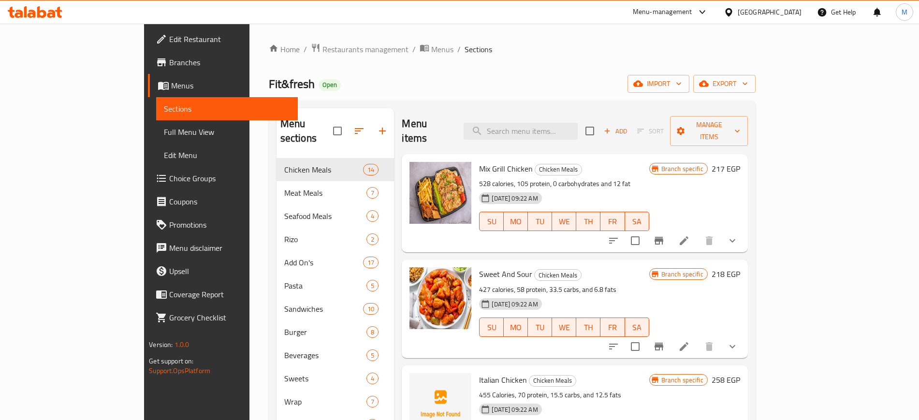
click at [566, 65] on div "Home / Restaurants management / Menus / Sections Fit&fresh Open import export M…" at bounding box center [512, 289] width 487 height 493
click at [425, 85] on div "Fit&fresh Open import export" at bounding box center [512, 84] width 487 height 18
click at [454, 119] on div "Menu items Add Sort Manage items" at bounding box center [575, 131] width 346 height 46
click at [621, 178] on p "528 calories, 105 protein, 0 carbohydrates and 12 fat" at bounding box center [564, 184] width 170 height 12
click at [404, 124] on h2 "Menu items" at bounding box center [427, 131] width 50 height 29
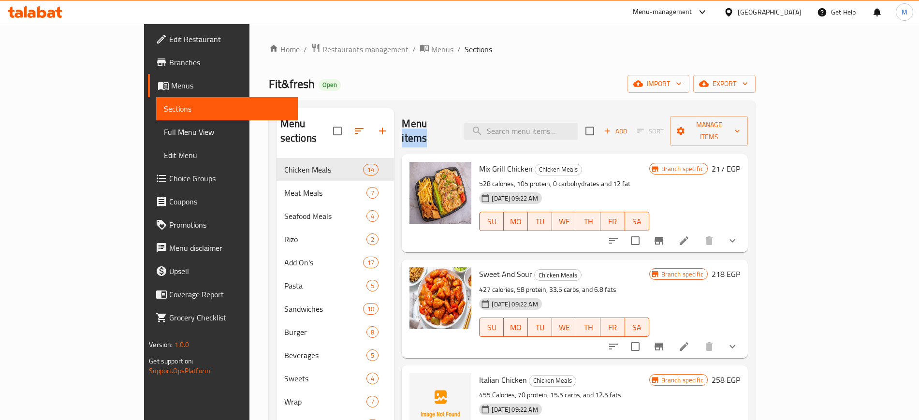
click at [404, 124] on h2 "Menu items" at bounding box center [427, 131] width 50 height 29
click at [402, 124] on h2 "Menu items" at bounding box center [427, 131] width 50 height 29
click at [403, 124] on h2 "Menu items" at bounding box center [427, 131] width 50 height 29
click at [427, 128] on div "Menu items Add Sort Manage items" at bounding box center [575, 131] width 346 height 46
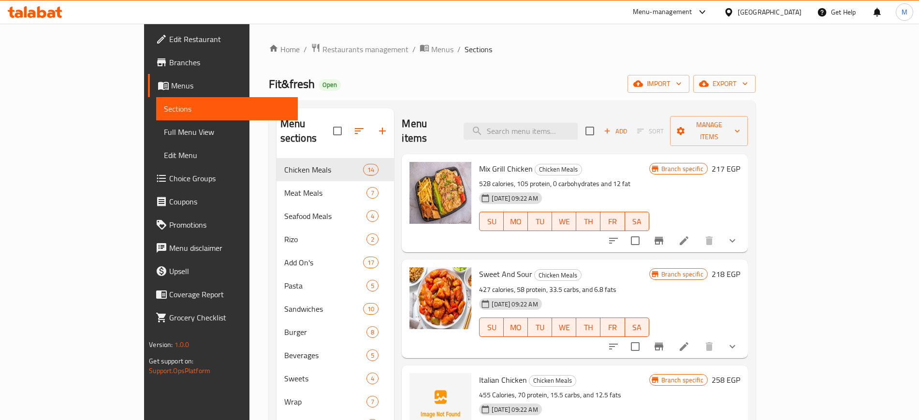
click at [539, 178] on p "528 calories, 105 protein, 0 carbohydrates and 12 fat" at bounding box center [564, 184] width 170 height 12
click at [507, 178] on p "528 calories, 105 protein, 0 carbohydrates and 12 fat" at bounding box center [564, 184] width 170 height 12
click at [481, 178] on p "528 calories, 105 protein, 0 carbohydrates and 12 fat" at bounding box center [564, 184] width 170 height 12
click at [479, 178] on p "528 calories, 105 protein, 0 carbohydrates and 12 fat" at bounding box center [564, 184] width 170 height 12
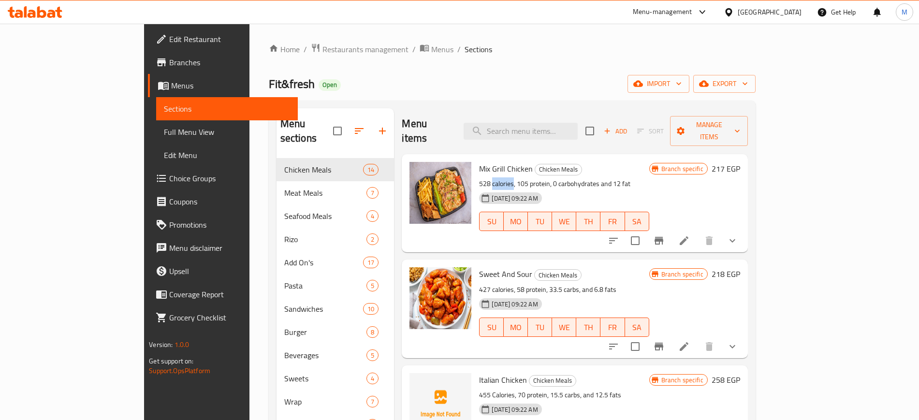
click at [479, 178] on p "528 calories, 105 protein, 0 carbohydrates and 12 fat" at bounding box center [564, 184] width 170 height 12
click at [559, 189] on div "[DATE] 09:22 AM SU MO TU WE TH FR SA" at bounding box center [563, 215] width 177 height 52
click at [576, 238] on div "Menu items Add Sort Manage items Mix Grill Chicken Chicken Meals 528 calories, …" at bounding box center [570, 318] width 353 height 420
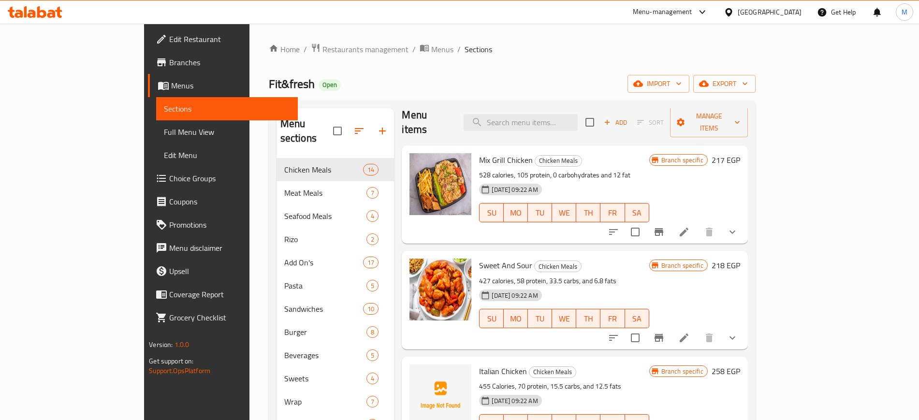
scroll to position [8, 0]
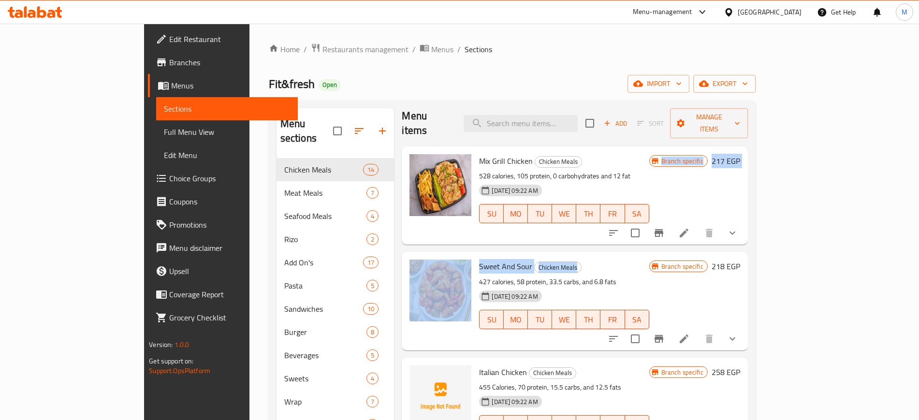
drag, startPoint x: 566, startPoint y: 239, endPoint x: 566, endPoint y: 228, distance: 11.6
click at [566, 214] on div "Mix Grill Chicken Chicken Meals 528 calories, 105 protein, 0 carbohydrates and …" at bounding box center [575, 180] width 346 height 68
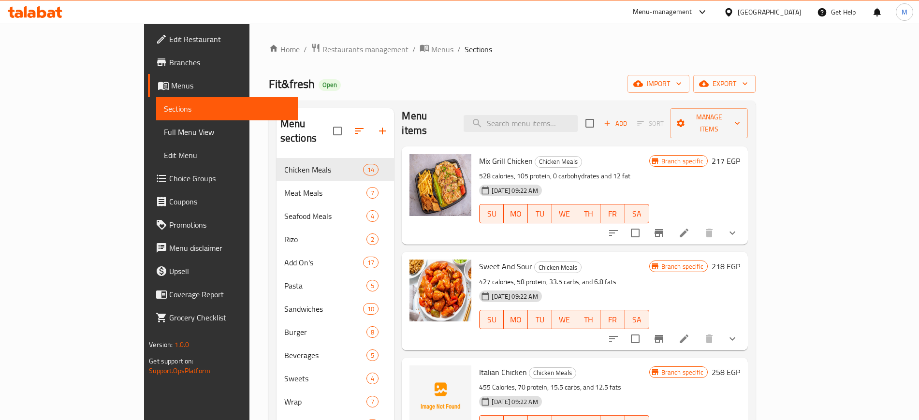
click at [566, 228] on div "Mix Grill Chicken Chicken Meals 528 calories, 105 protein, 0 carbohydrates and …" at bounding box center [575, 195] width 346 height 98
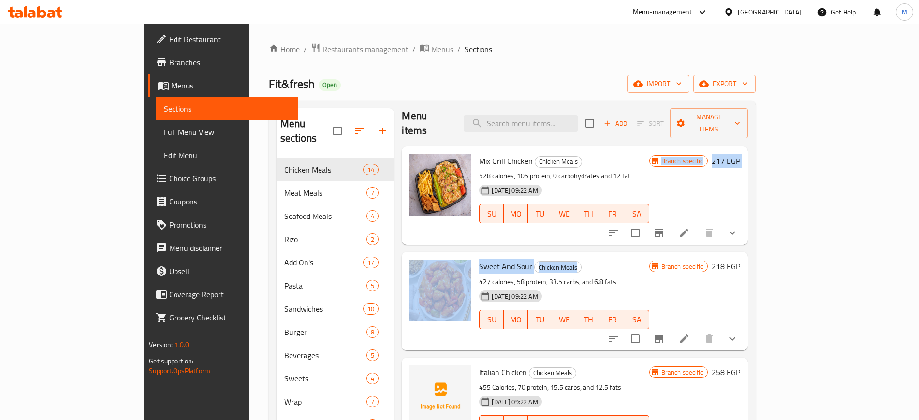
drag, startPoint x: 562, startPoint y: 224, endPoint x: 564, endPoint y: 241, distance: 17.5
click at [564, 214] on div "Mix Grill Chicken Chicken Meals 528 calories, 105 protein, 0 carbohydrates and …" at bounding box center [575, 180] width 346 height 68
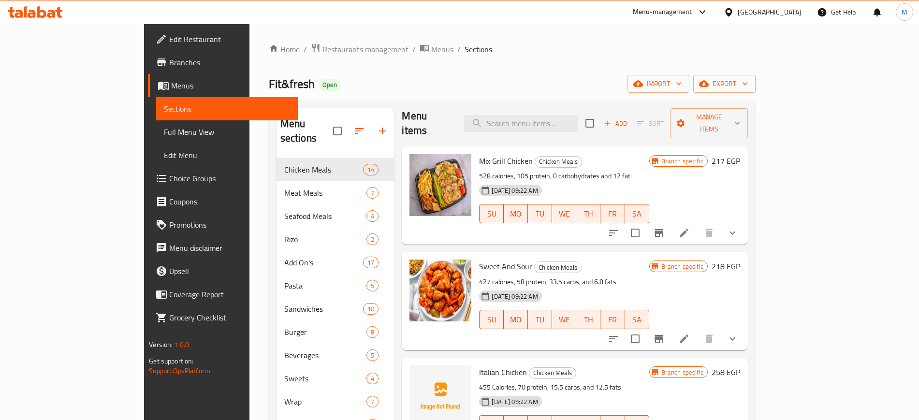
click at [564, 256] on div "Sweet And Sour Chicken Meals 427 calories, 58 protein, 33.5 carbs, and 6.8 fats…" at bounding box center [563, 301] width 177 height 90
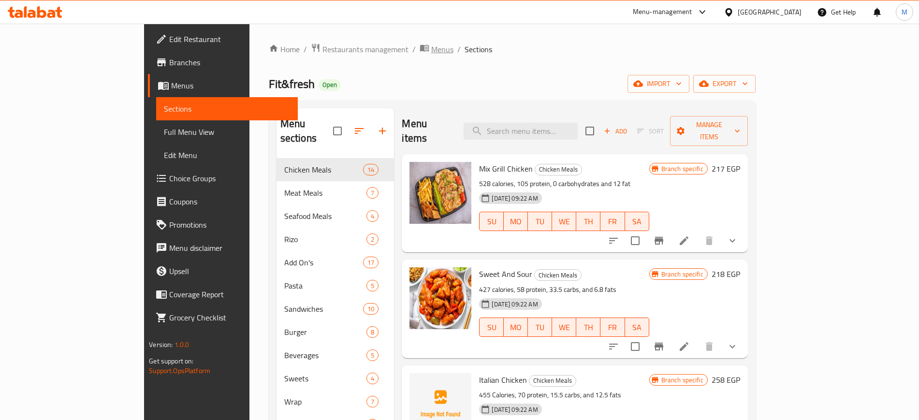
click at [431, 53] on span "Menus" at bounding box center [442, 50] width 22 height 12
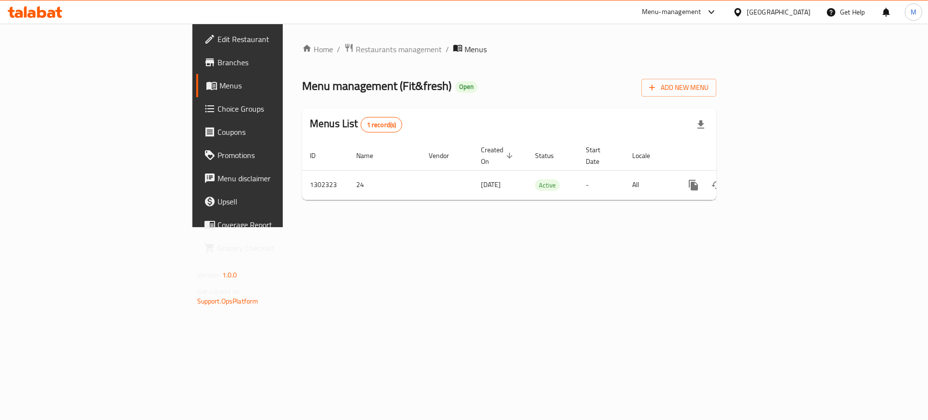
click at [336, 227] on div "Home / Restaurants management / Menus Menu management ( Fit&fresh ) Open Add Ne…" at bounding box center [509, 126] width 453 height 204
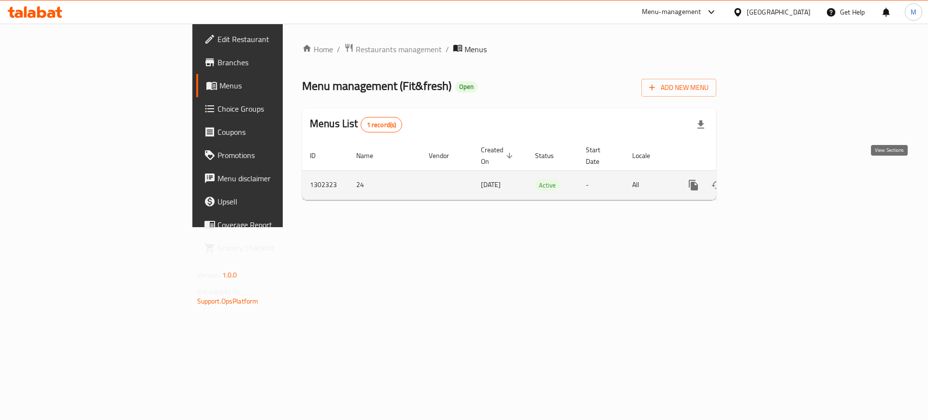
click at [769, 179] on icon "enhanced table" at bounding box center [764, 185] width 12 height 12
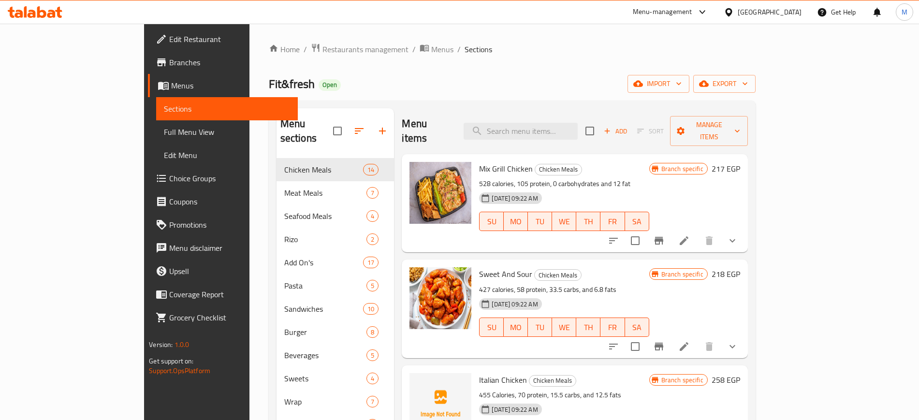
click at [694, 85] on div "Fit&fresh Open import export" at bounding box center [512, 84] width 487 height 18
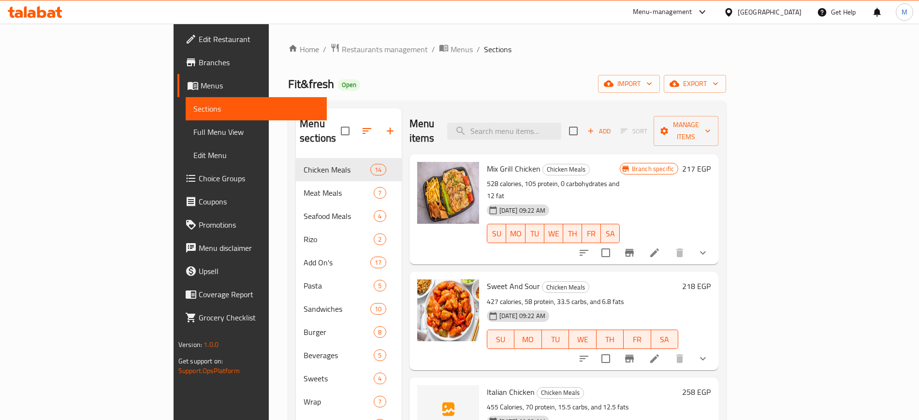
click at [726, 102] on div "Menu sections Chicken Meals 14 Meat Meals 7 Seafood Meals 4 [PERSON_NAME] 2 Add…" at bounding box center [507, 319] width 438 height 436
click at [652, 85] on span "import" at bounding box center [629, 84] width 46 height 12
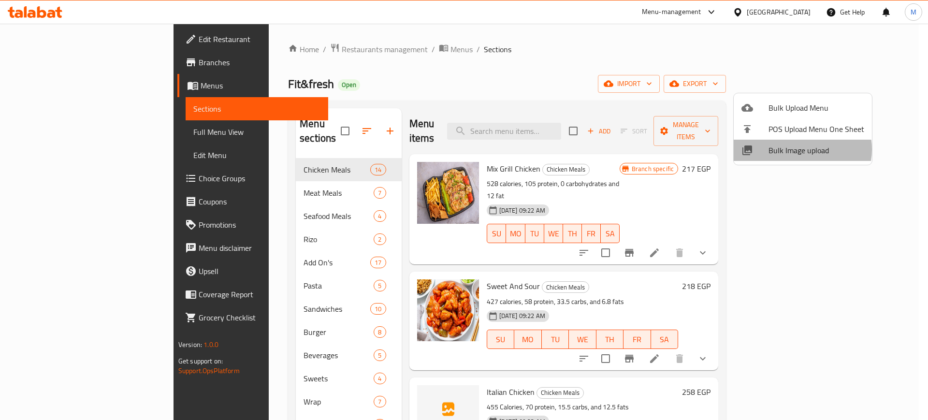
click at [801, 149] on span "Bulk Image upload" at bounding box center [817, 151] width 96 height 12
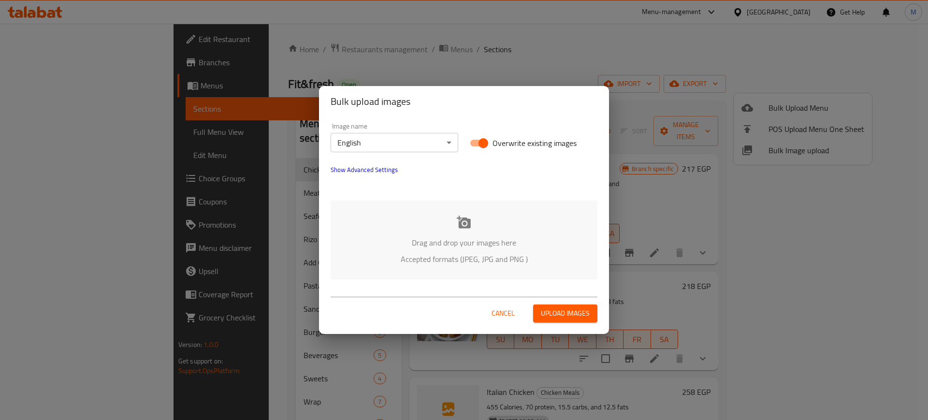
click at [484, 247] on p "Drag and drop your images here" at bounding box center [464, 243] width 238 height 12
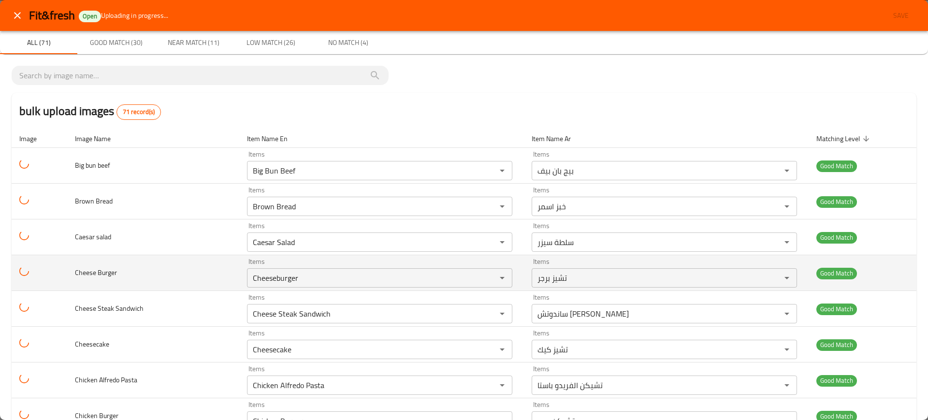
click at [124, 278] on td "Cheese Burger" at bounding box center [153, 273] width 172 height 36
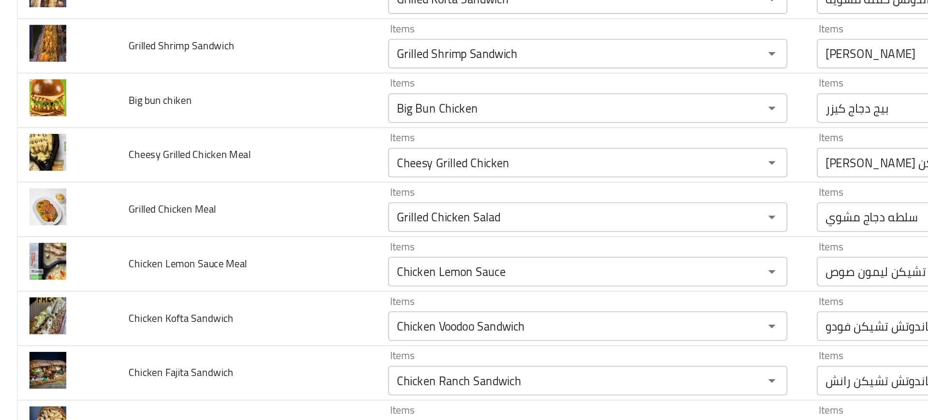
scroll to position [791, 0]
